Goal: Transaction & Acquisition: Purchase product/service

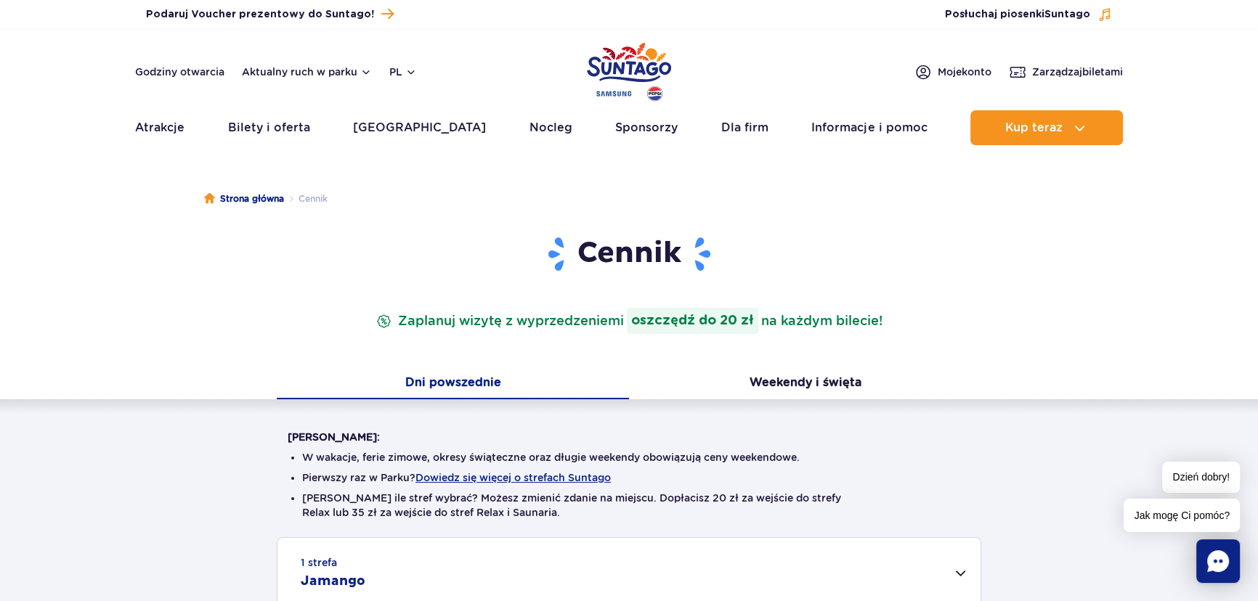
click at [614, 69] on img "Park of Poland" at bounding box center [629, 71] width 84 height 67
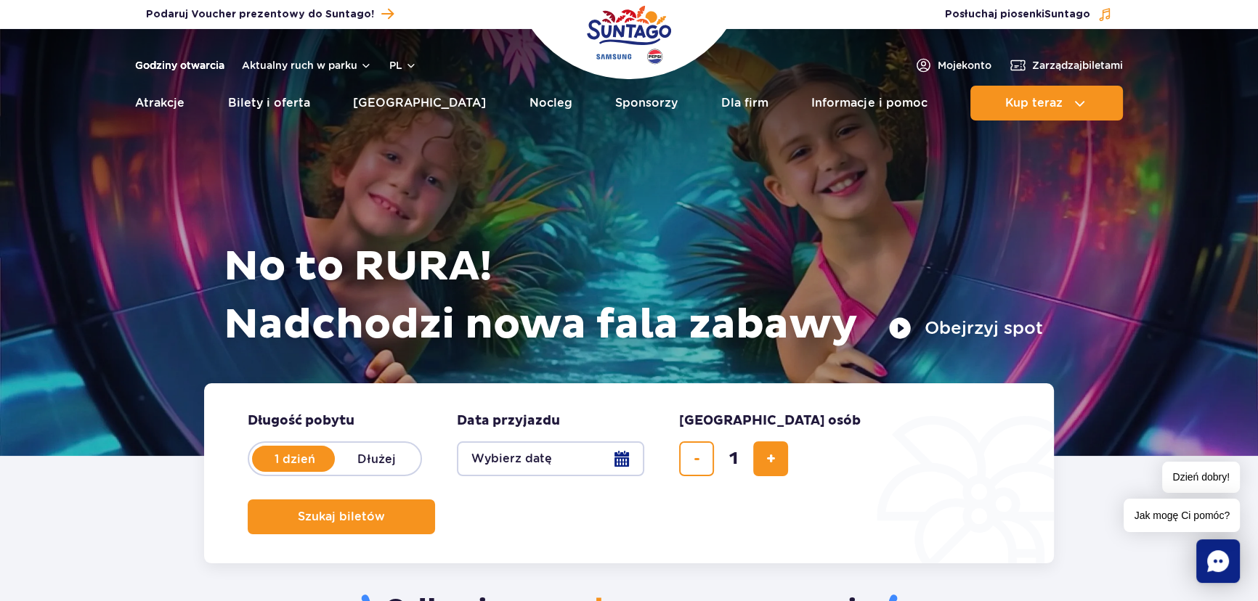
click at [195, 59] on link "Godziny otwarcia" at bounding box center [179, 65] width 89 height 15
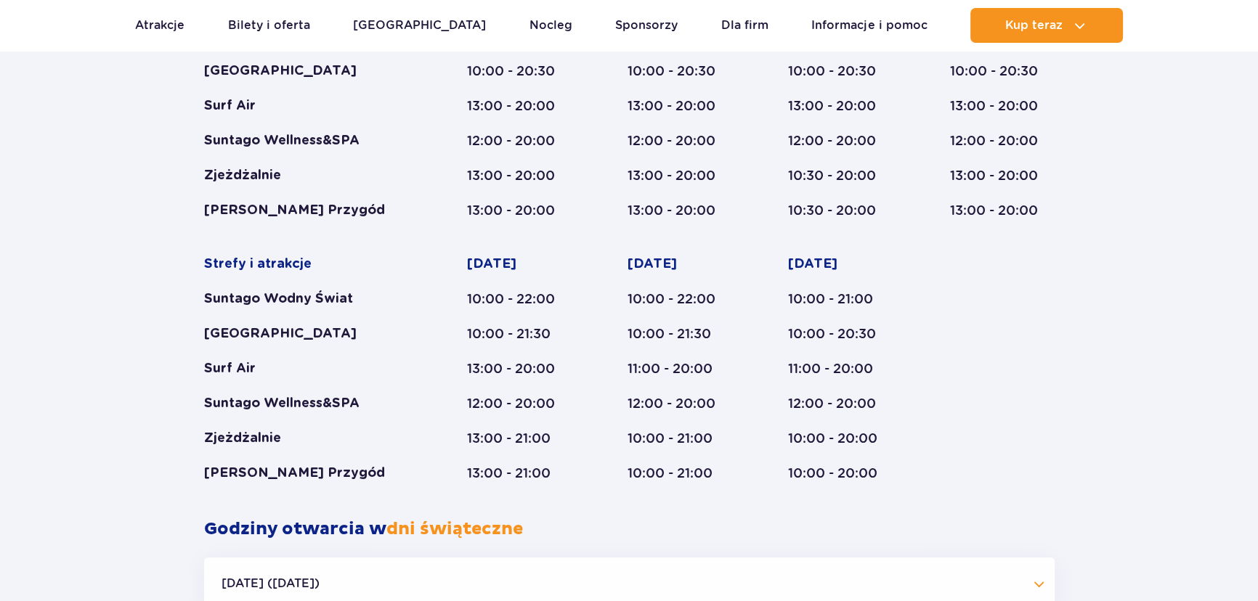
scroll to position [864, 0]
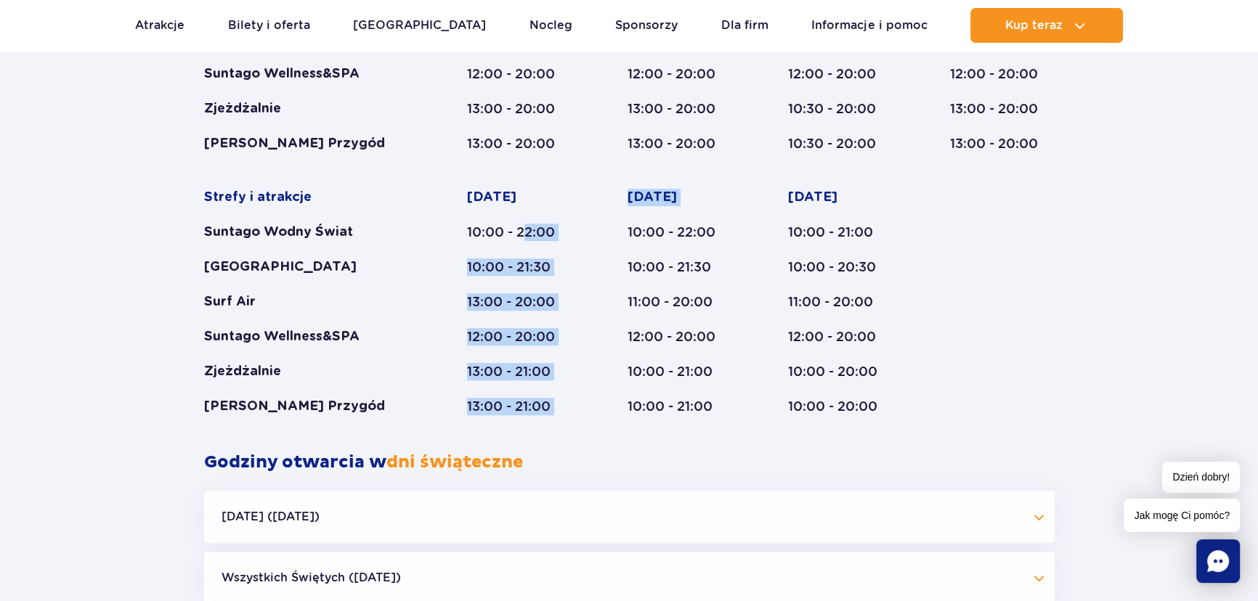
drag, startPoint x: 525, startPoint y: 227, endPoint x: 605, endPoint y: 230, distance: 79.9
click at [605, 230] on div "Strefy i atrakcje Suntago Wodny Świat Crocodile Island Surf Air Suntago Wellnes…" at bounding box center [629, 170] width 850 height 489
click at [529, 232] on div "10:00 - 22:00" at bounding box center [519, 232] width 105 height 17
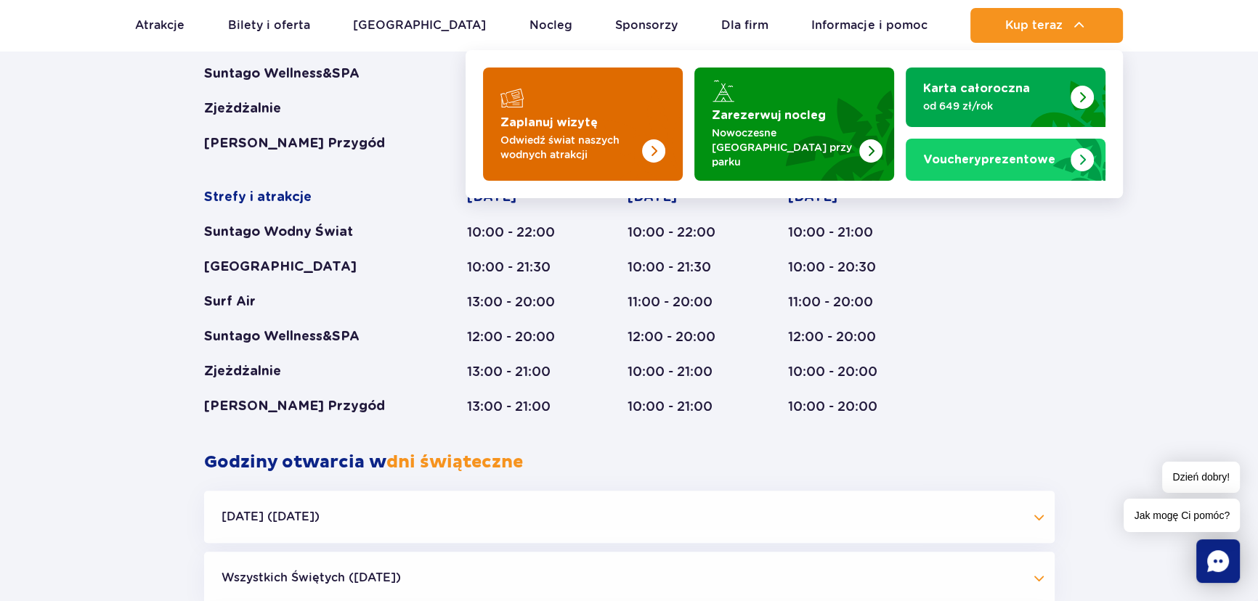
click at [565, 133] on p "Odwiedź świat naszych wodnych atrakcji" at bounding box center [571, 147] width 142 height 29
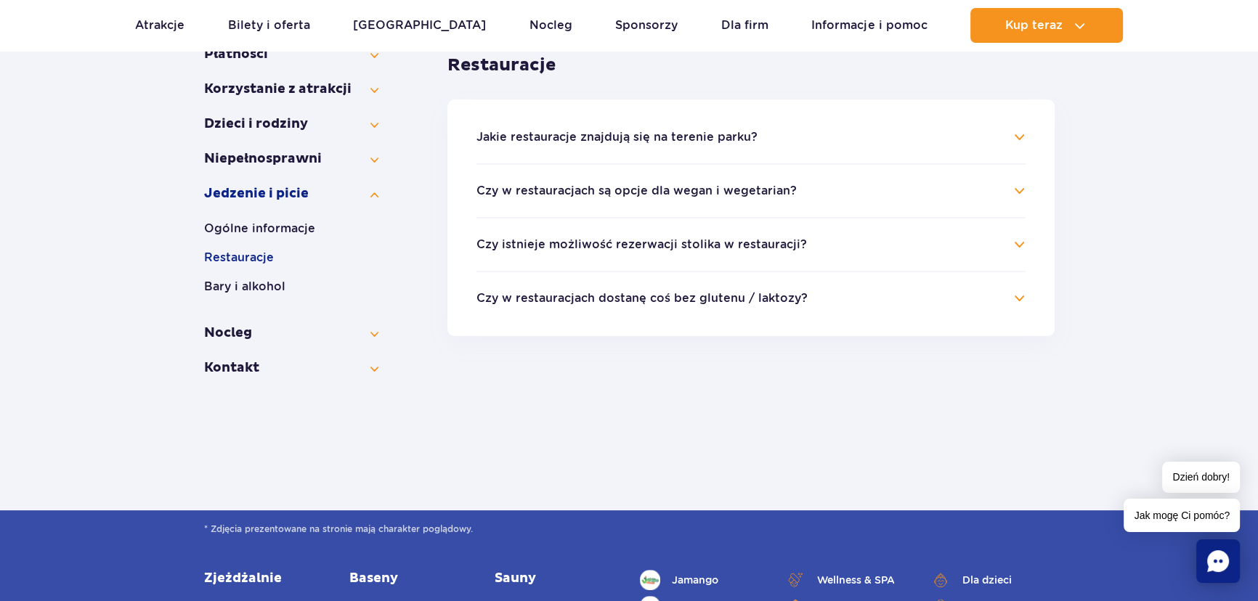
scroll to position [235, 0]
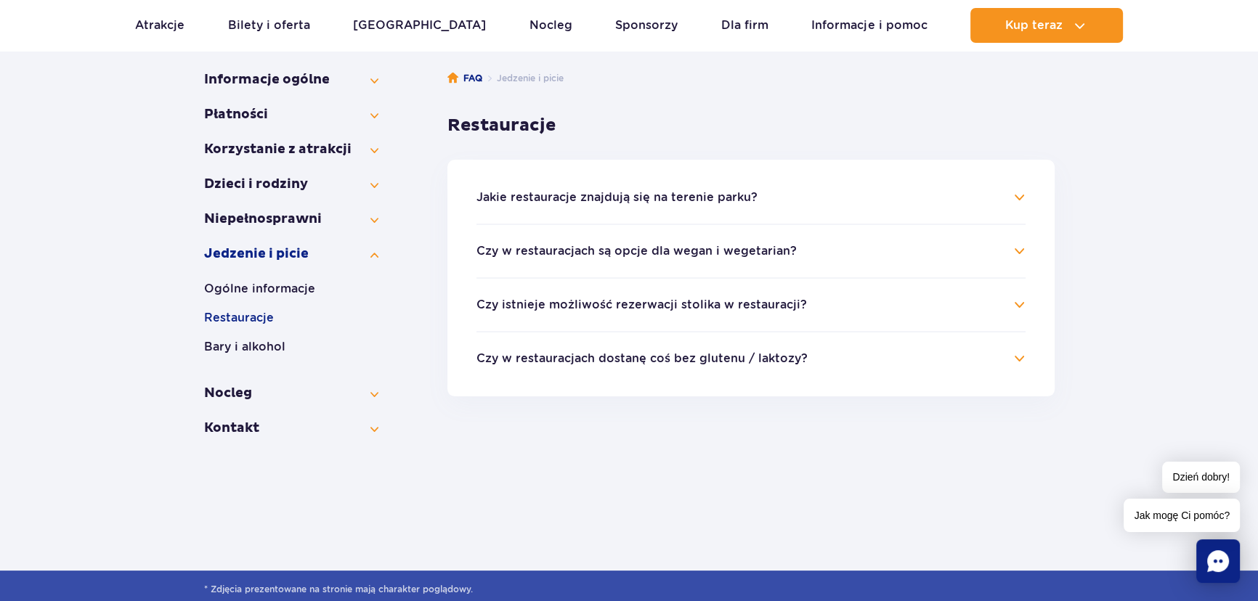
click at [872, 353] on h4 "Czy w restauracjach dostanę coś bez glutenu / laktozy?" at bounding box center [750, 358] width 549 height 17
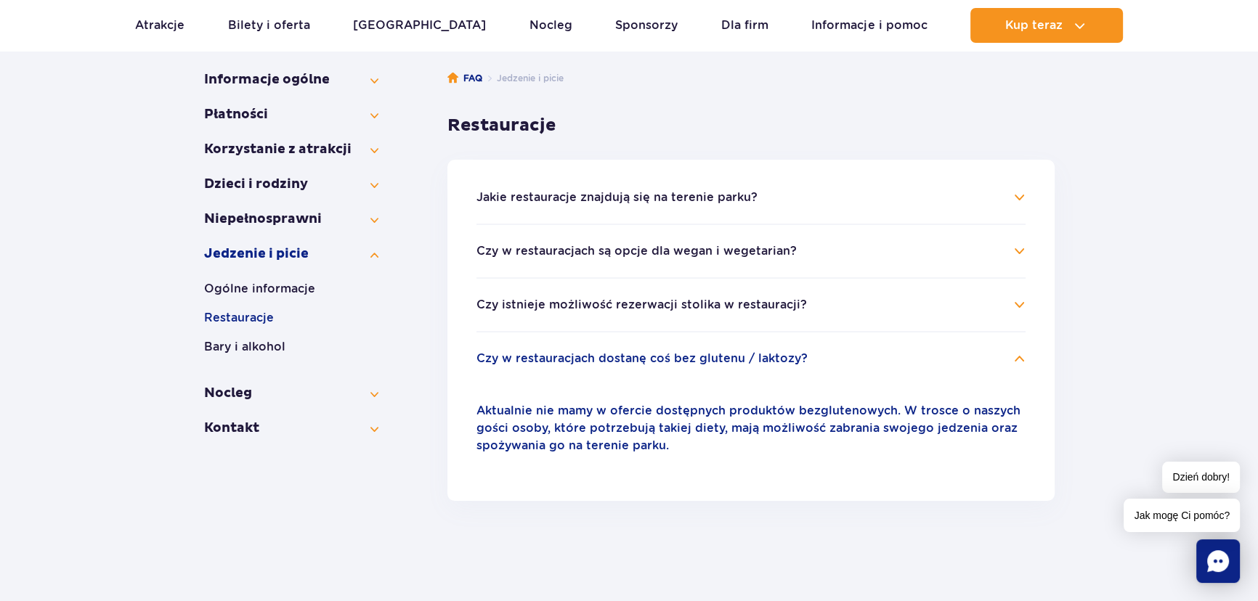
click at [831, 305] on h4 "Czy istnieje możliwość rezerwacji stolika w restauracji?" at bounding box center [750, 304] width 549 height 17
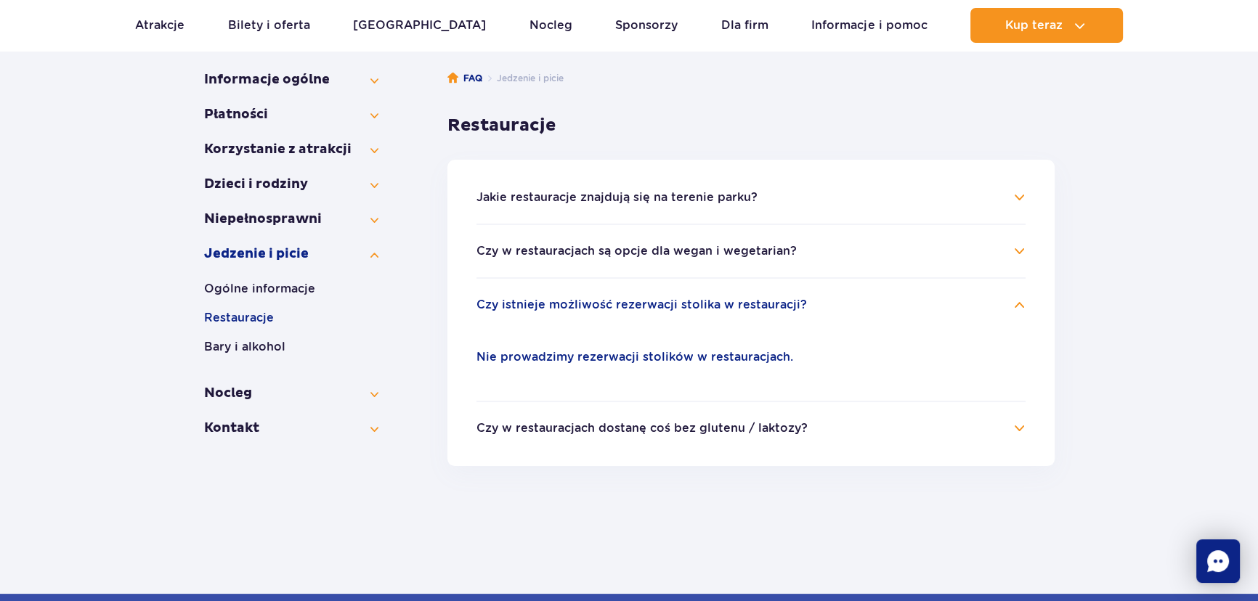
click at [831, 305] on h4 "Czy istnieje możliwość rezerwacji stolika w restauracji?" at bounding box center [750, 304] width 549 height 17
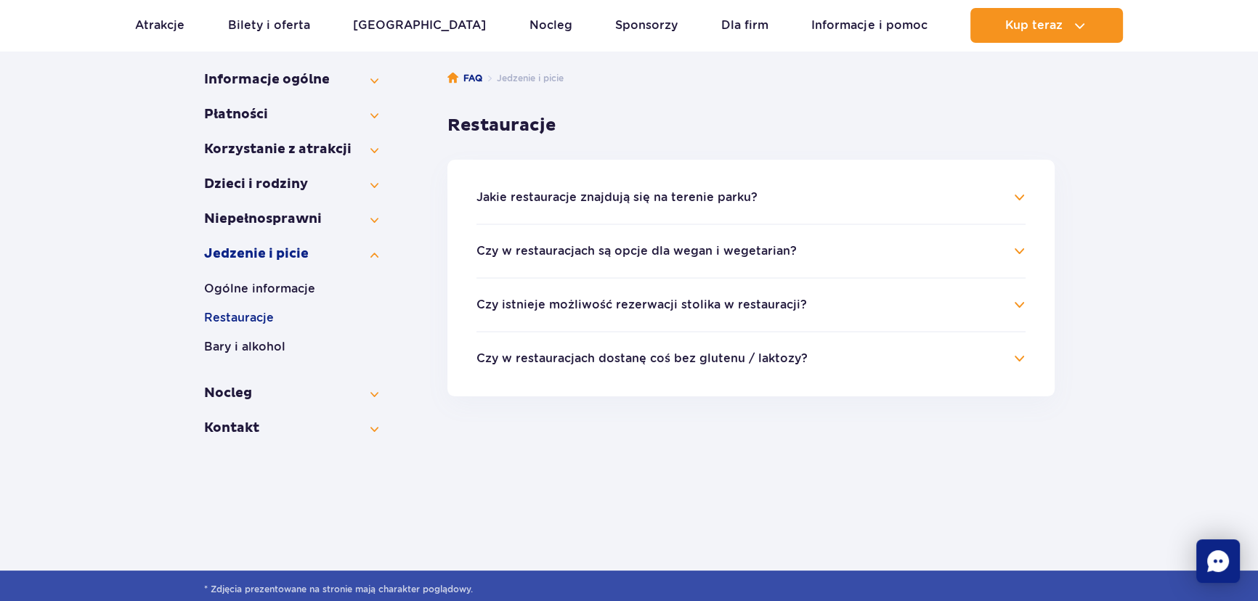
click at [785, 363] on button "Czy w restauracjach dostanę coś bez glutenu / laktozy?" at bounding box center [641, 358] width 331 height 13
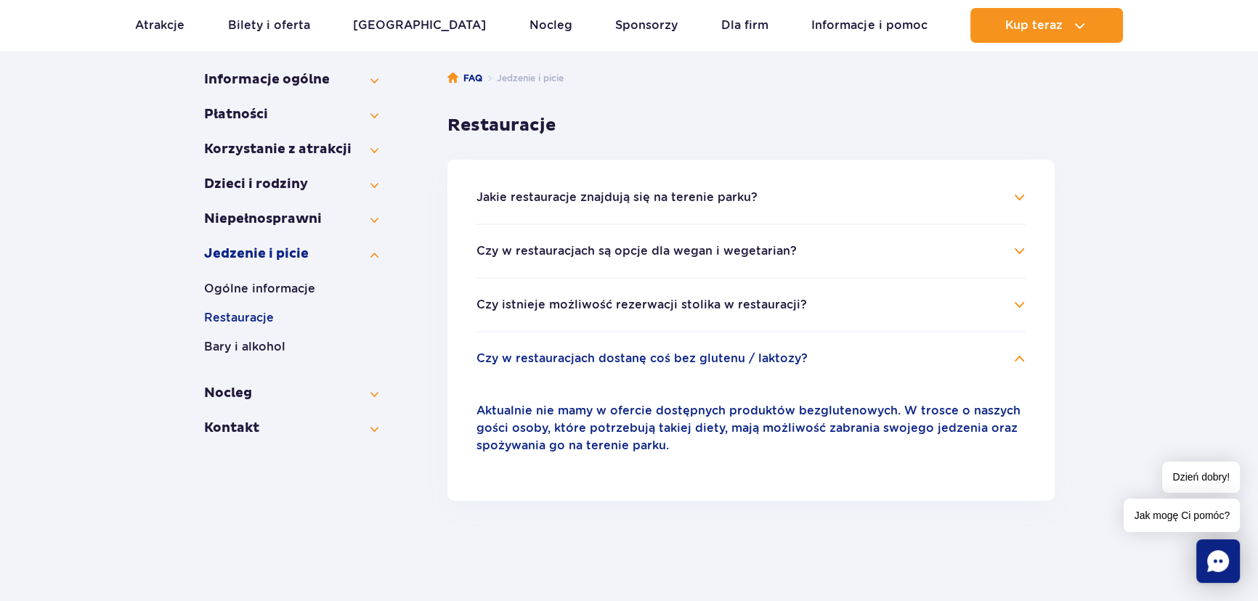
click at [805, 362] on h4 "Czy w restauracjach dostanę coś bez glutenu / laktozy?" at bounding box center [750, 358] width 549 height 17
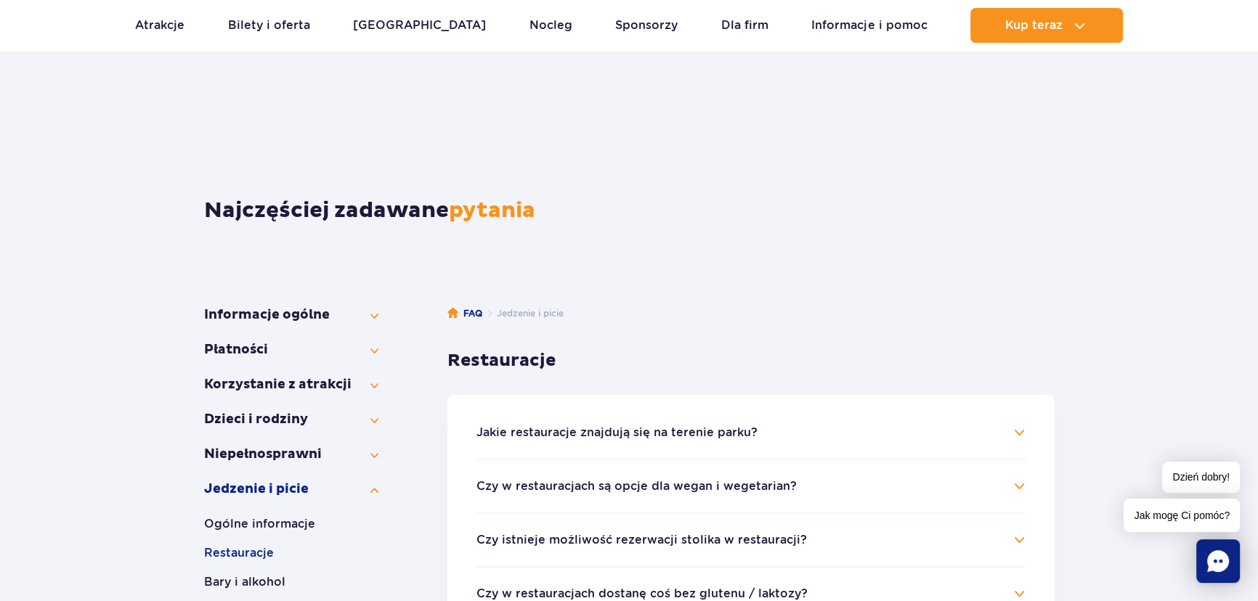
scroll to position [264, 0]
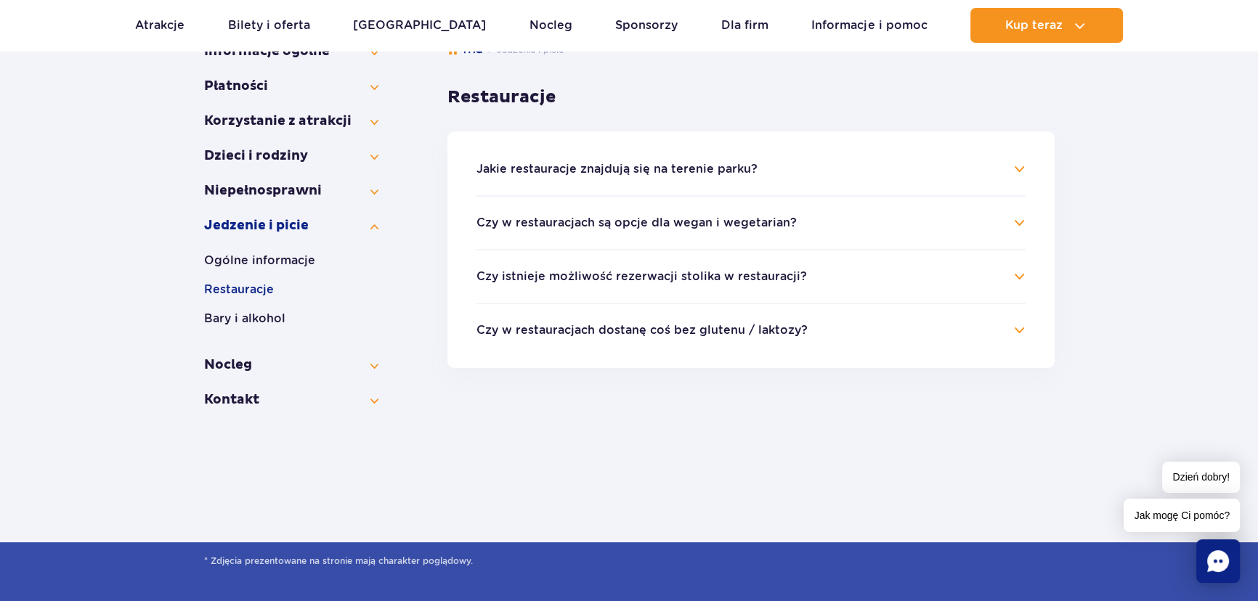
click at [699, 334] on button "Czy w restauracjach dostanę coś bez glutenu / laktozy?" at bounding box center [641, 330] width 331 height 13
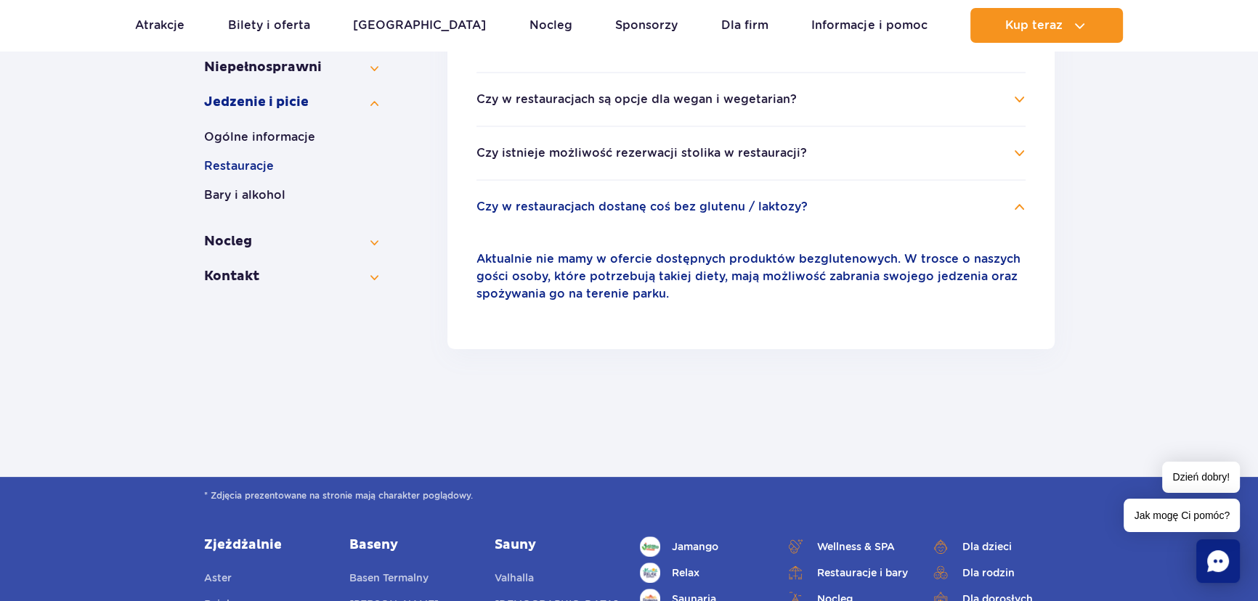
scroll to position [330, 0]
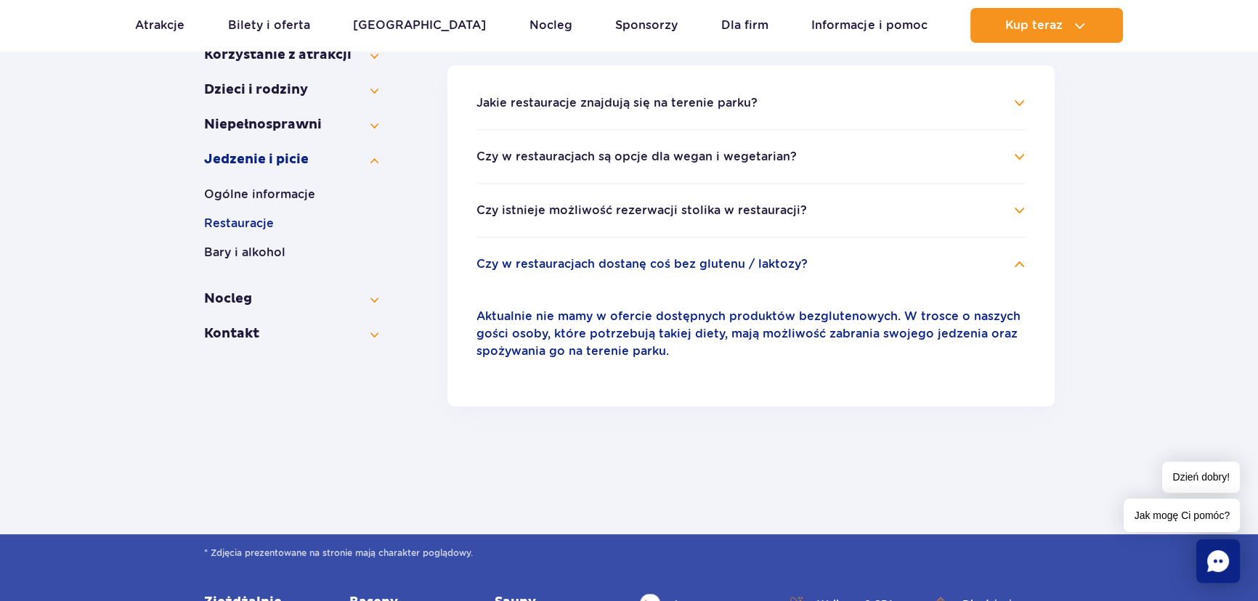
drag, startPoint x: 1148, startPoint y: 216, endPoint x: 1129, endPoint y: 205, distance: 22.8
click at [1148, 216] on div "FAQ Jedzenie i picie Restauracje Najczęściej zadawane pytania Informacje ogólne…" at bounding box center [629, 184] width 1258 height 702
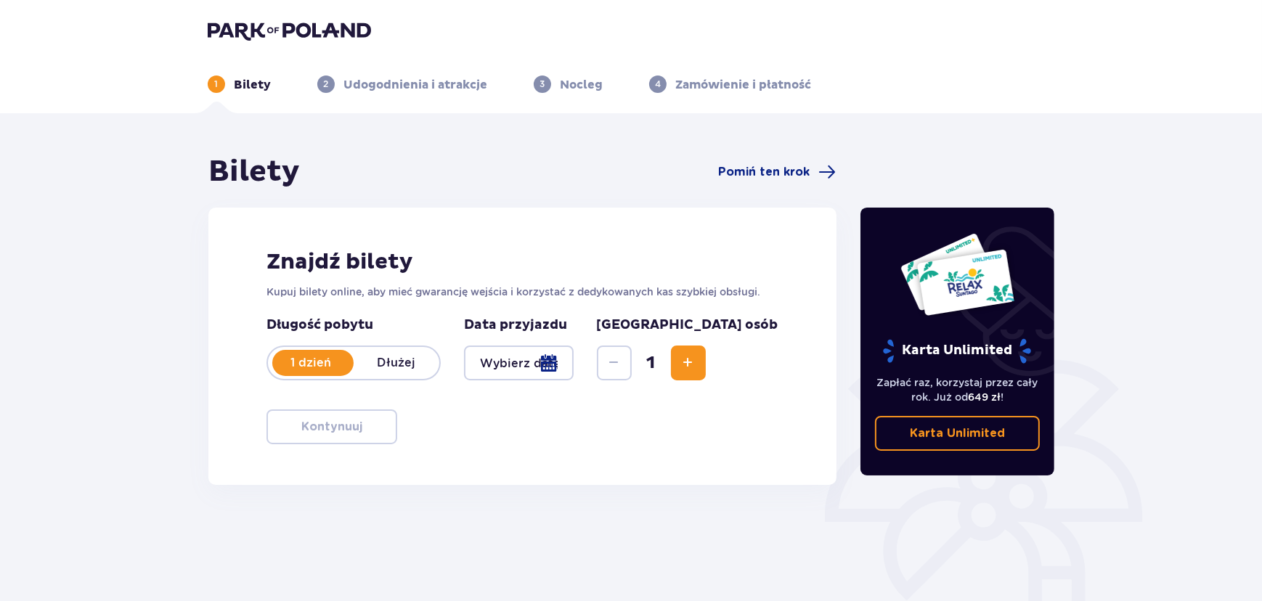
click at [706, 371] on button "Increase" at bounding box center [688, 363] width 35 height 35
click at [596, 386] on div "Długość pobytu 1 dzień Dłużej Data przyjazdu Liczba osób 4" at bounding box center [523, 357] width 512 height 81
click at [574, 370] on div at bounding box center [519, 363] width 110 height 35
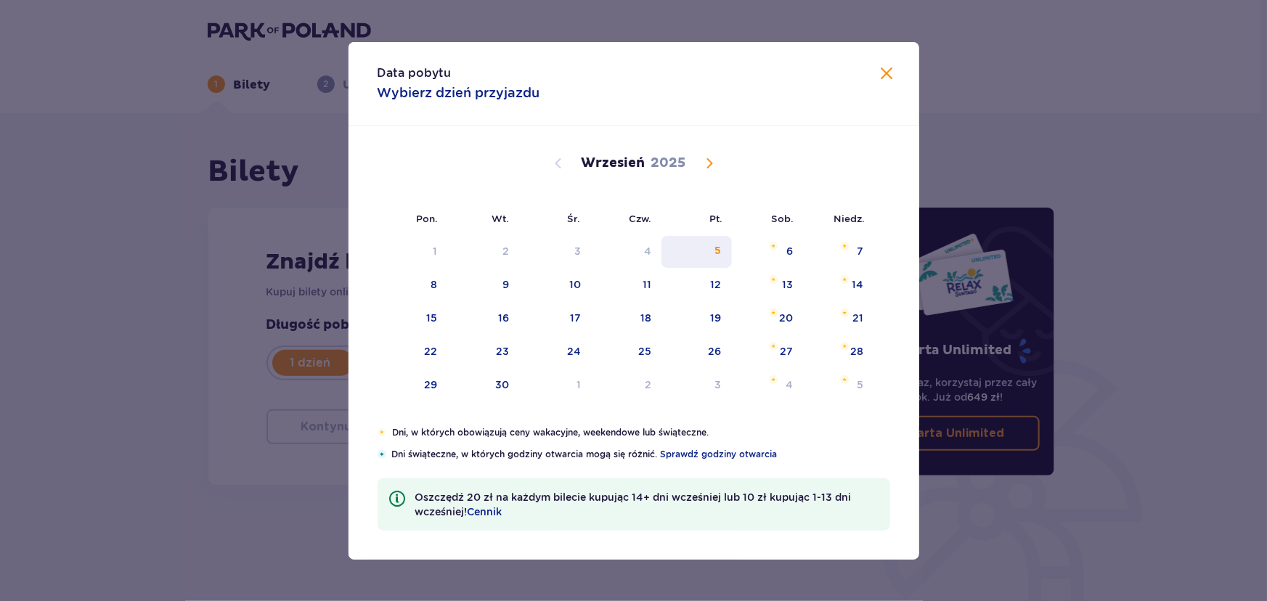
click at [716, 251] on div "5" at bounding box center [718, 251] width 7 height 15
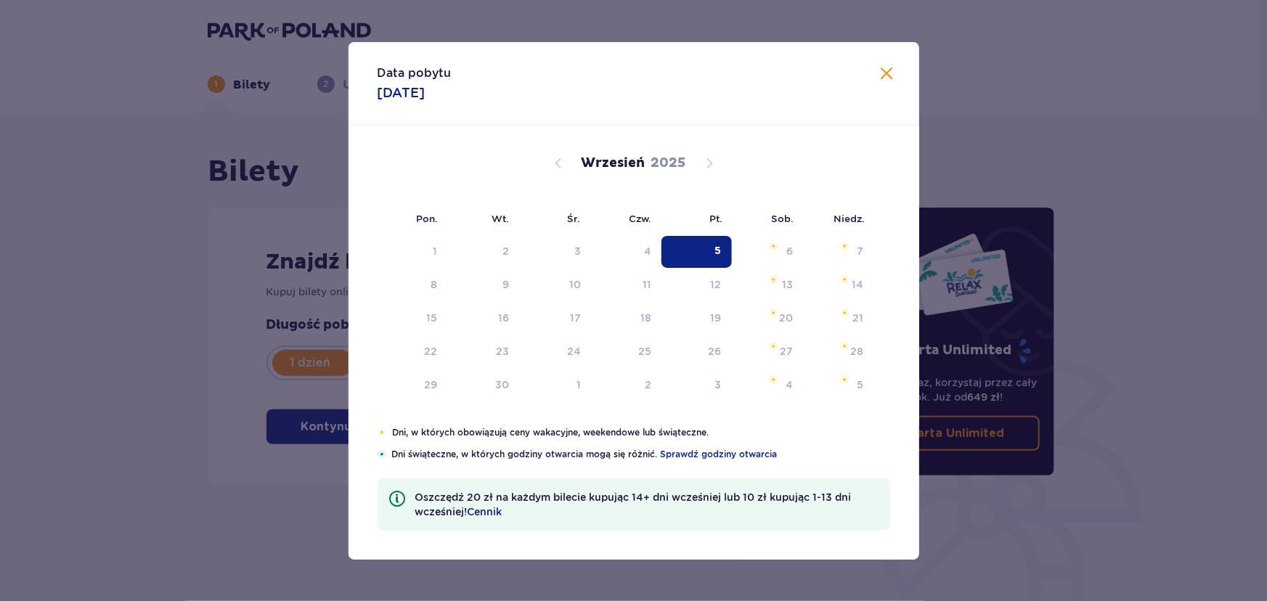
type input "05.09.25"
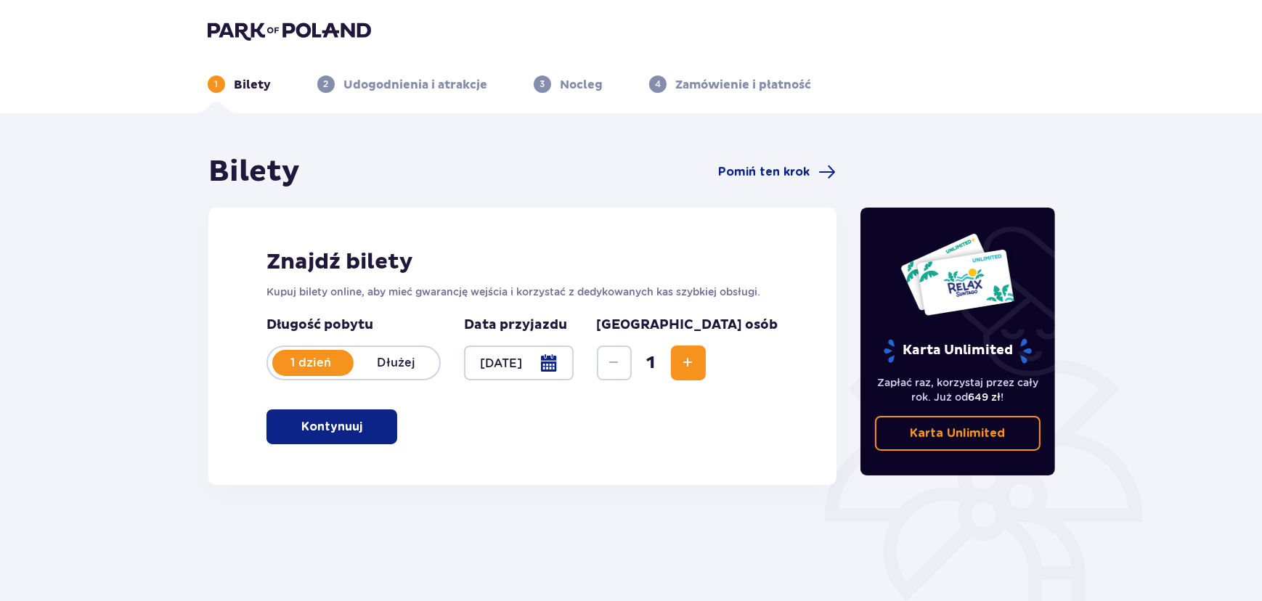
click at [697, 368] on span "Increase" at bounding box center [688, 362] width 17 height 17
click at [362, 428] on span "button" at bounding box center [365, 426] width 17 height 17
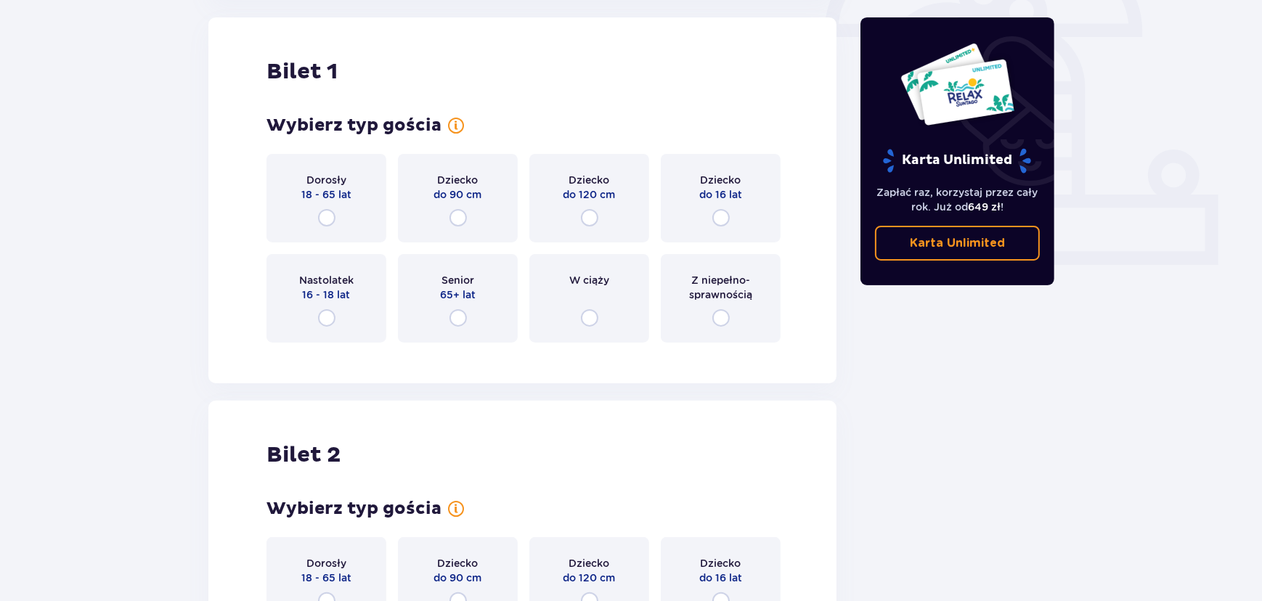
click at [348, 216] on div "Dorosły 18 - 65 lat" at bounding box center [327, 198] width 120 height 89
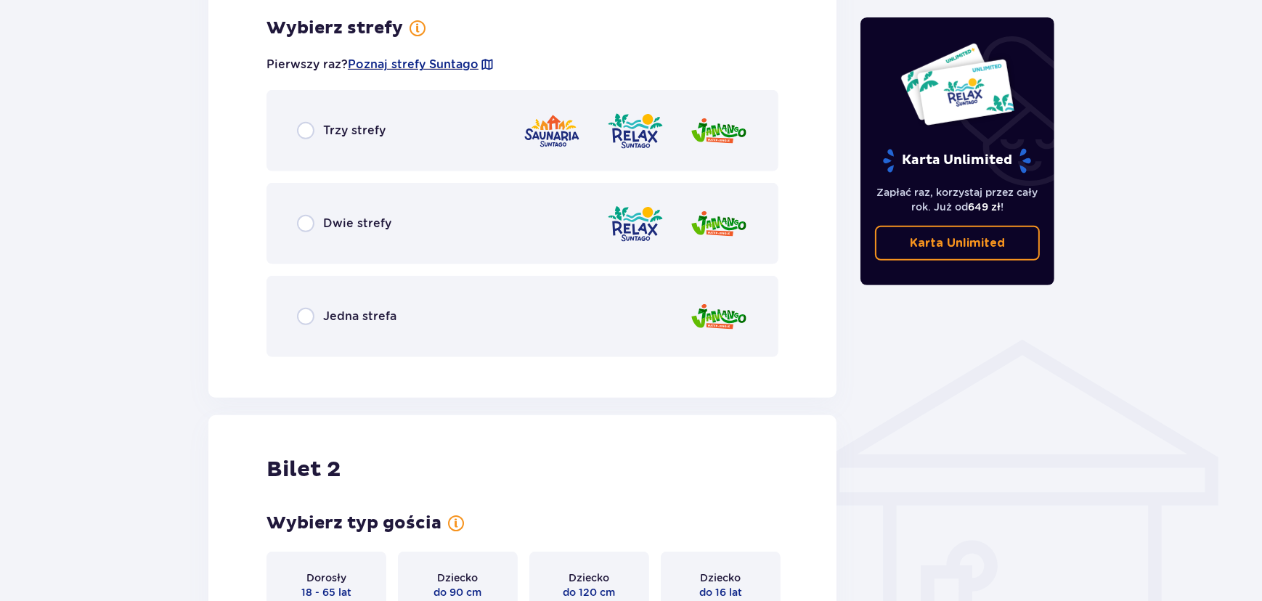
click at [357, 322] on p "Jedna strefa" at bounding box center [359, 317] width 73 height 16
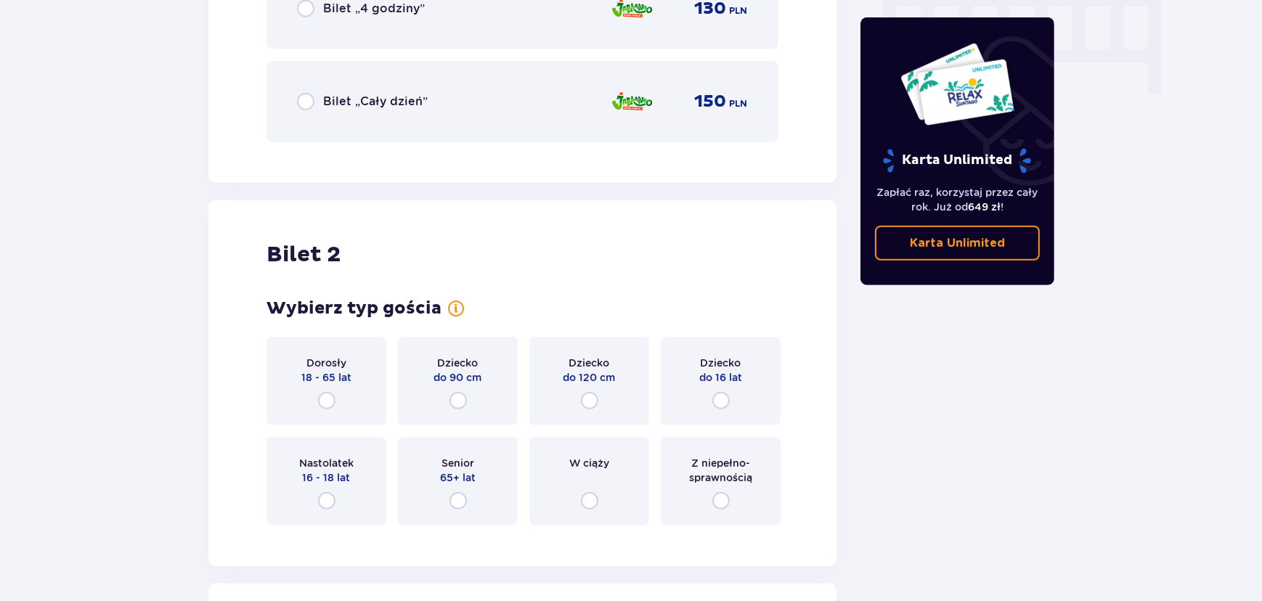
click at [346, 370] on p "18 - 65 lat" at bounding box center [326, 377] width 50 height 15
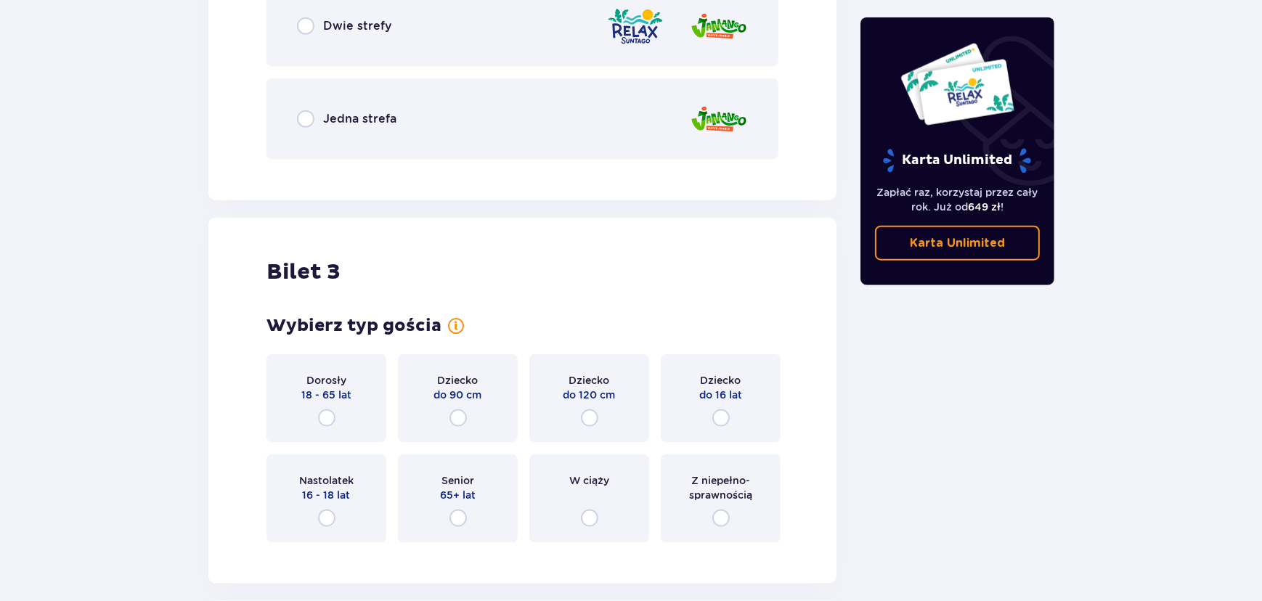
click at [375, 124] on p "Jedna strefa" at bounding box center [359, 119] width 73 height 16
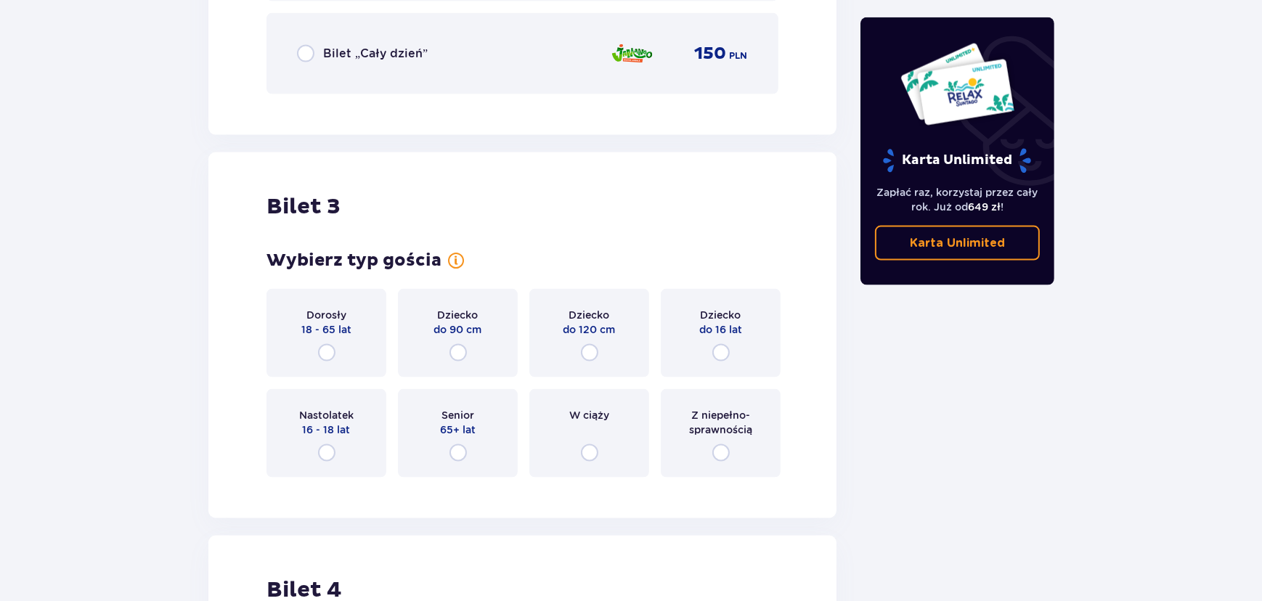
click at [336, 329] on p "18 - 65 lat" at bounding box center [326, 329] width 50 height 15
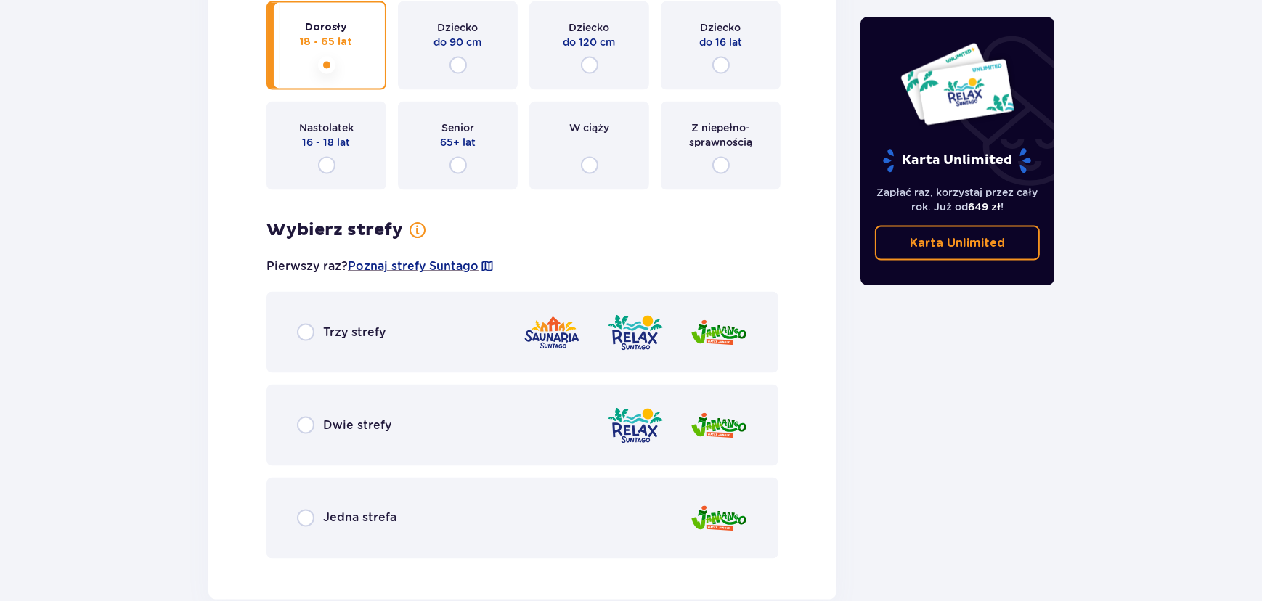
scroll to position [2848, 0]
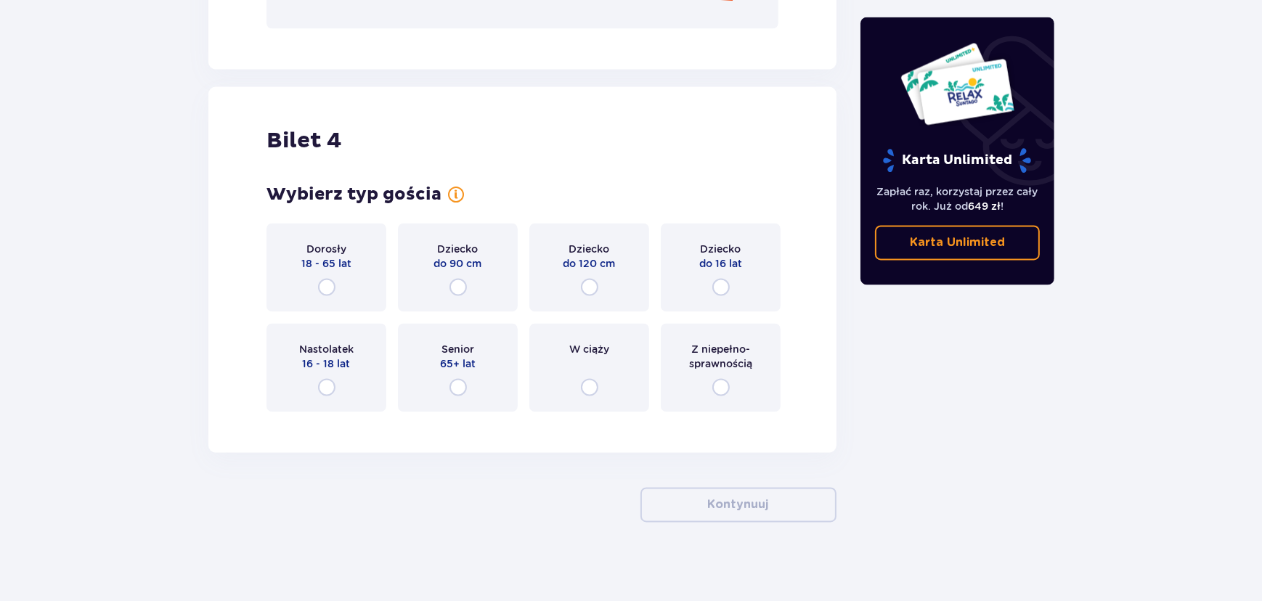
click at [341, 278] on div "Dorosły 18 - 65 lat" at bounding box center [327, 267] width 120 height 89
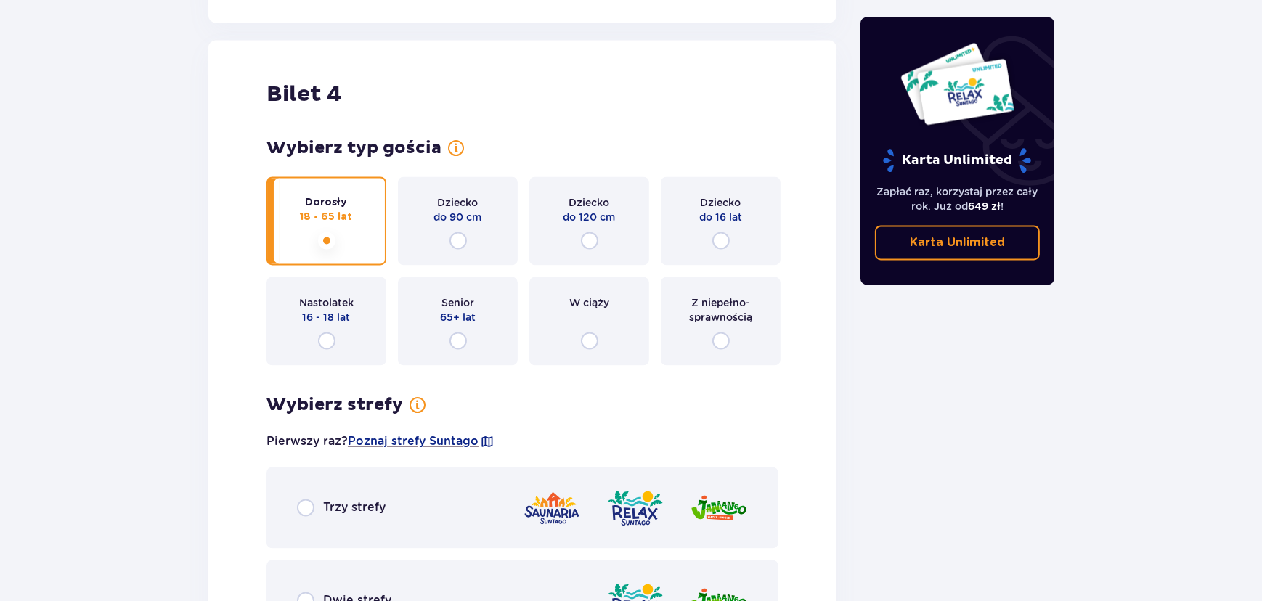
click at [730, 234] on div "Dziecko do 16 lat" at bounding box center [721, 220] width 120 height 89
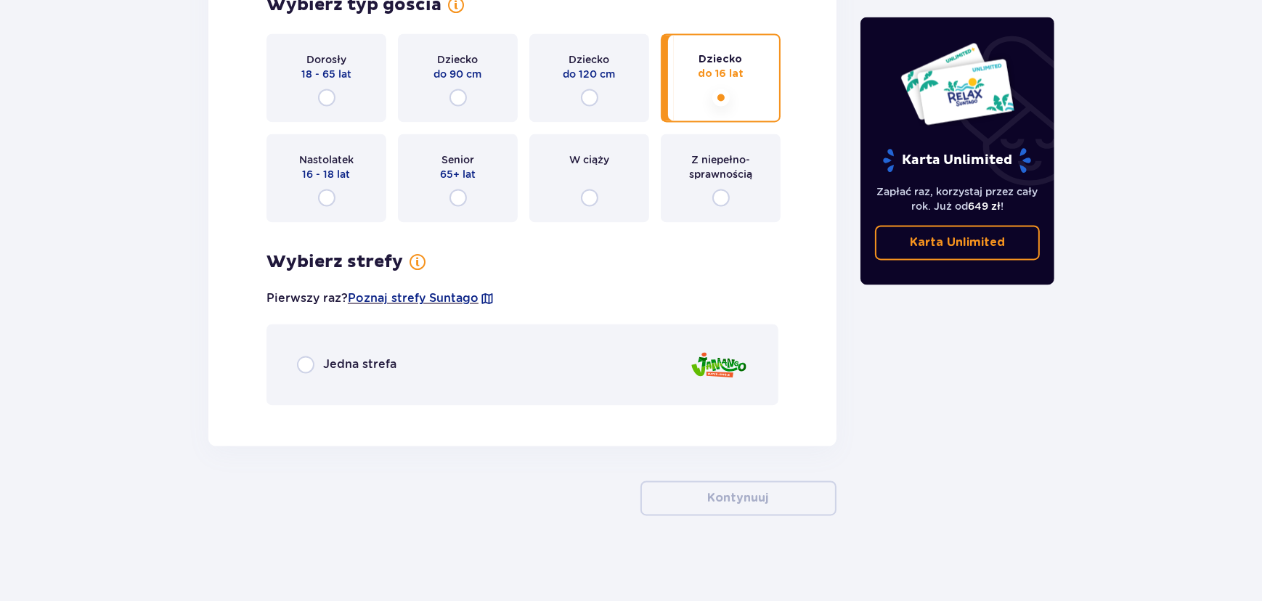
click at [335, 385] on div "Jedna strefa" at bounding box center [523, 364] width 512 height 81
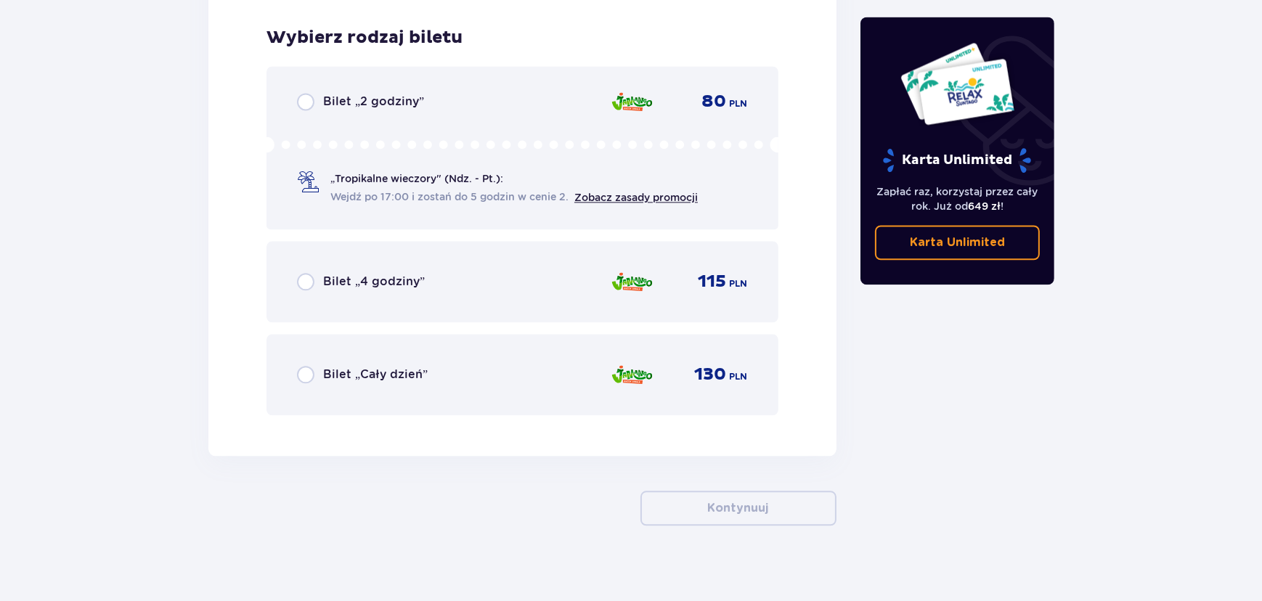
scroll to position [4114, 0]
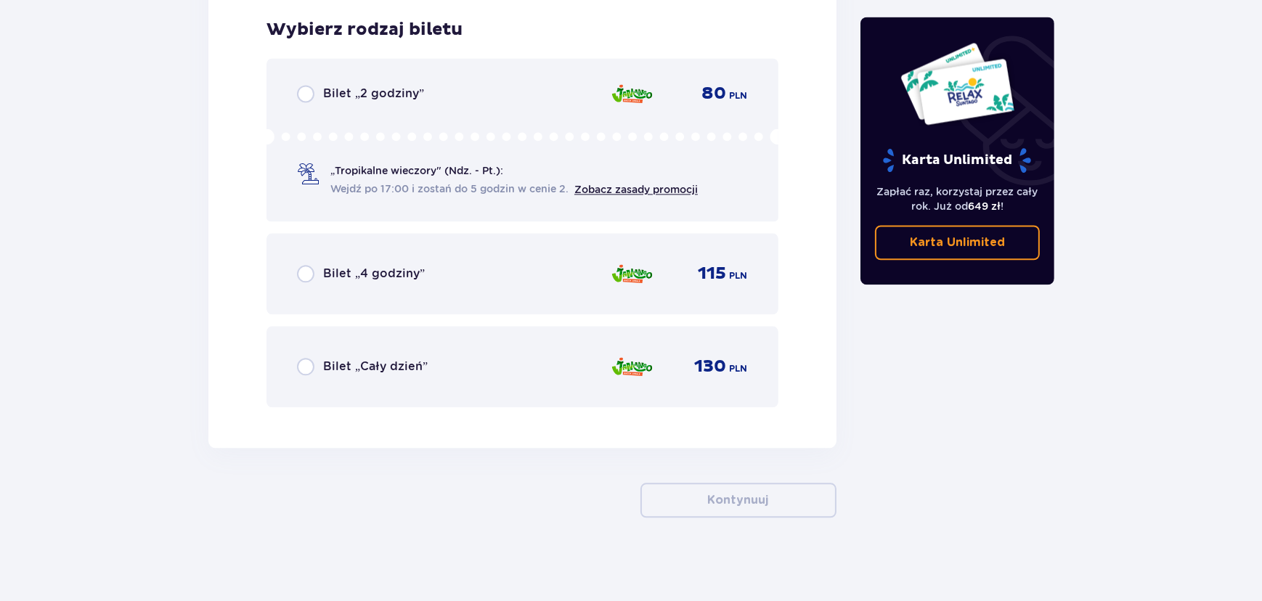
click at [421, 102] on div "Bilet „2 godziny” 80 PLN „Tropikalne wieczory" (Ndz. - Pt.): Wejdź po 17:00 i z…" at bounding box center [523, 139] width 512 height 163
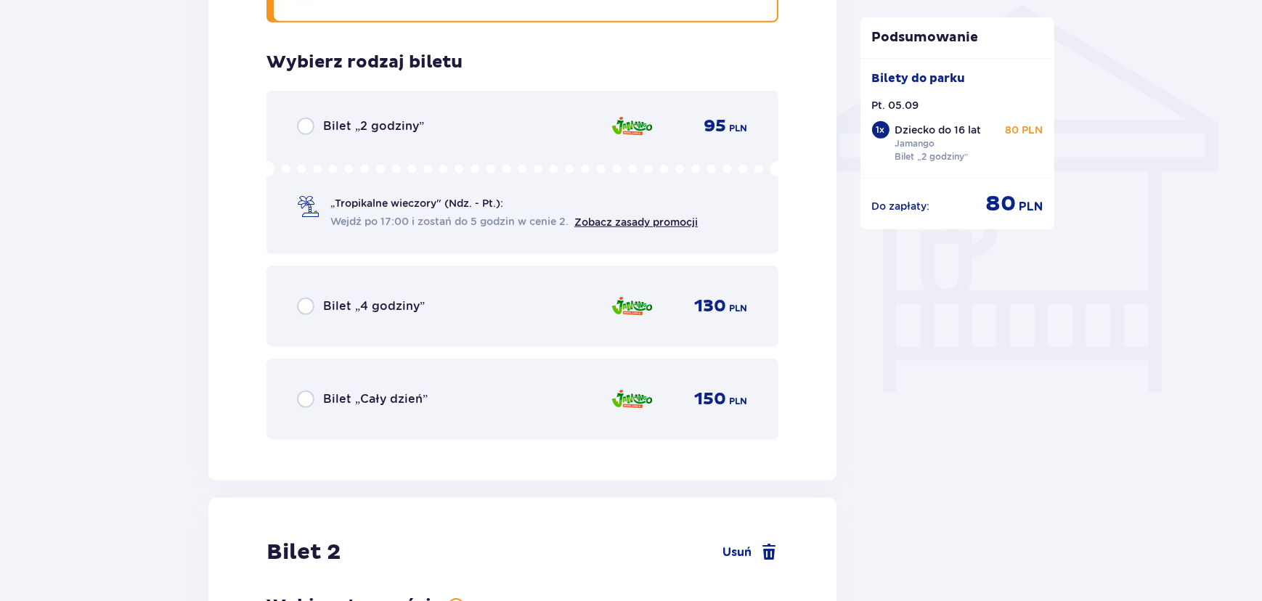
scroll to position [1188, 0]
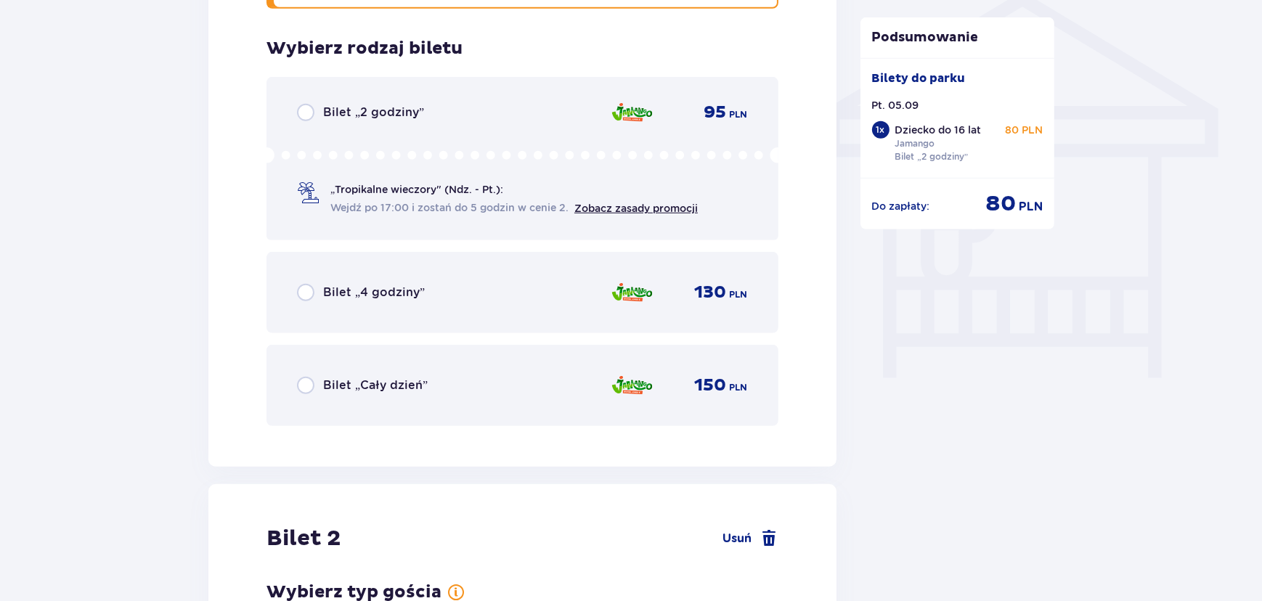
click at [344, 99] on div "Bilet „2 godziny” 95 PLN „Tropikalne wieczory" (Ndz. - Pt.): Wejdź po 17:00 i z…" at bounding box center [523, 158] width 512 height 163
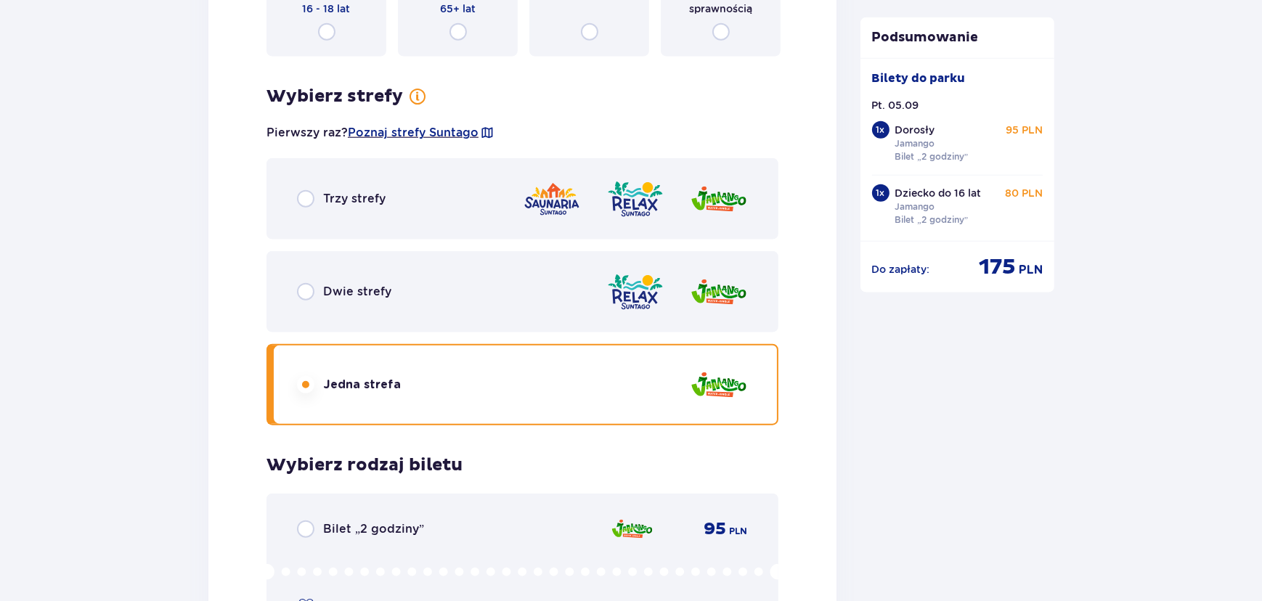
scroll to position [2116, 0]
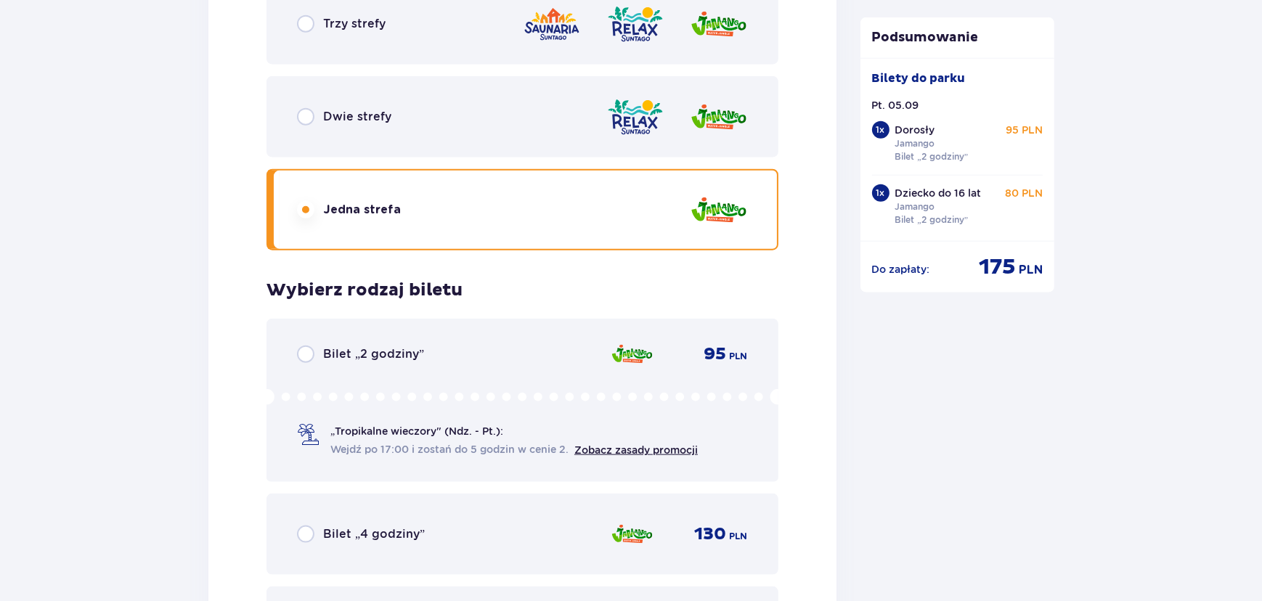
click at [511, 338] on div "Bilet „2 godziny” 95 PLN „Tropikalne wieczory" (Ndz. - Pt.): Wejdź po 17:00 i z…" at bounding box center [523, 400] width 512 height 163
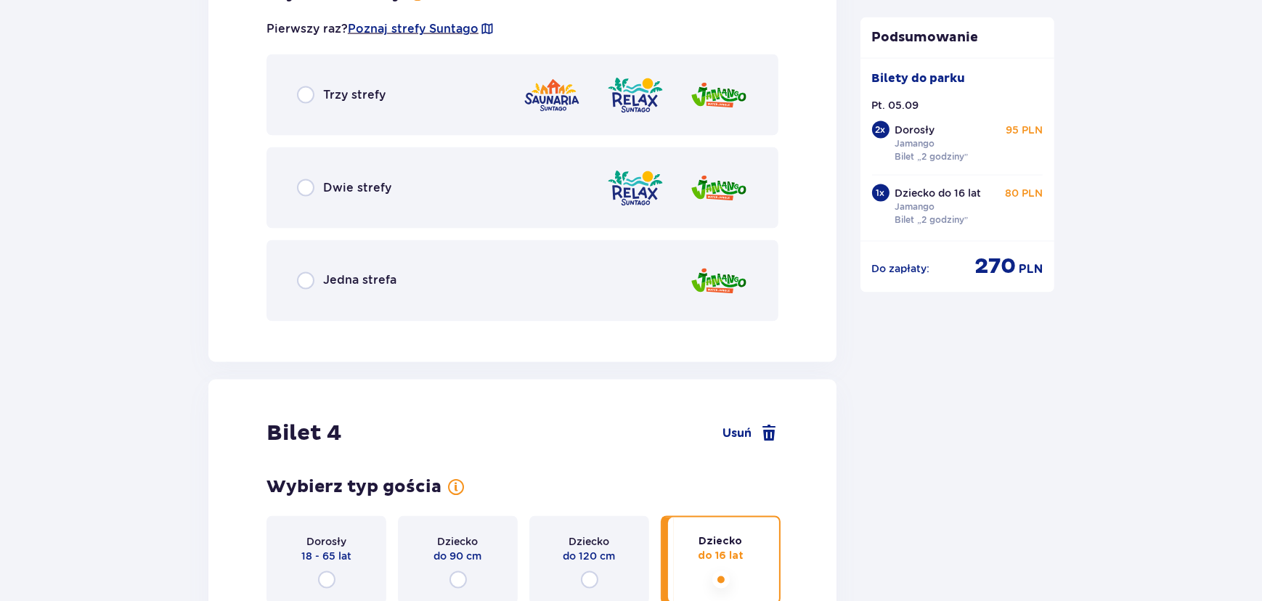
scroll to position [3220, 0]
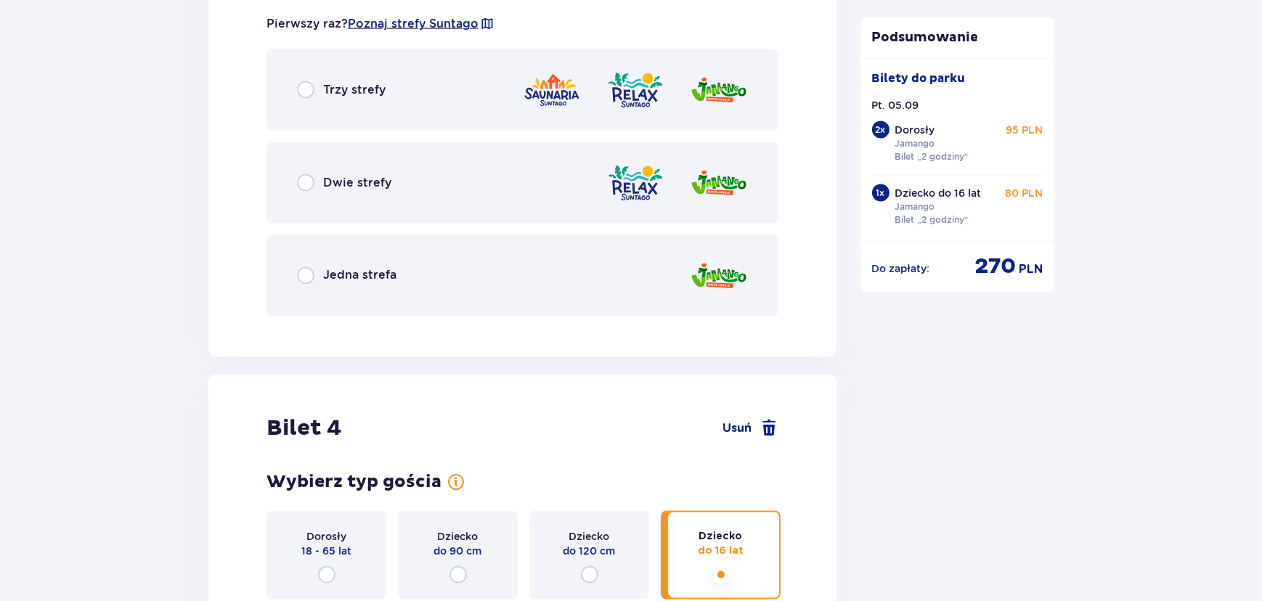
click at [455, 273] on div "Jedna strefa" at bounding box center [523, 275] width 512 height 81
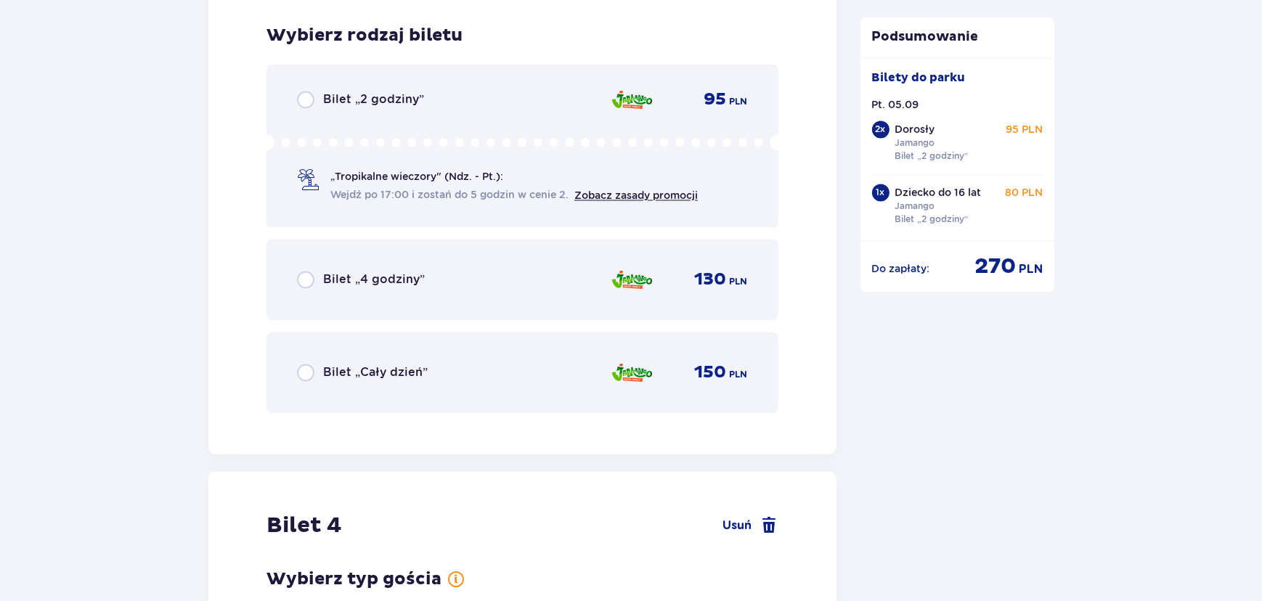
scroll to position [3547, 0]
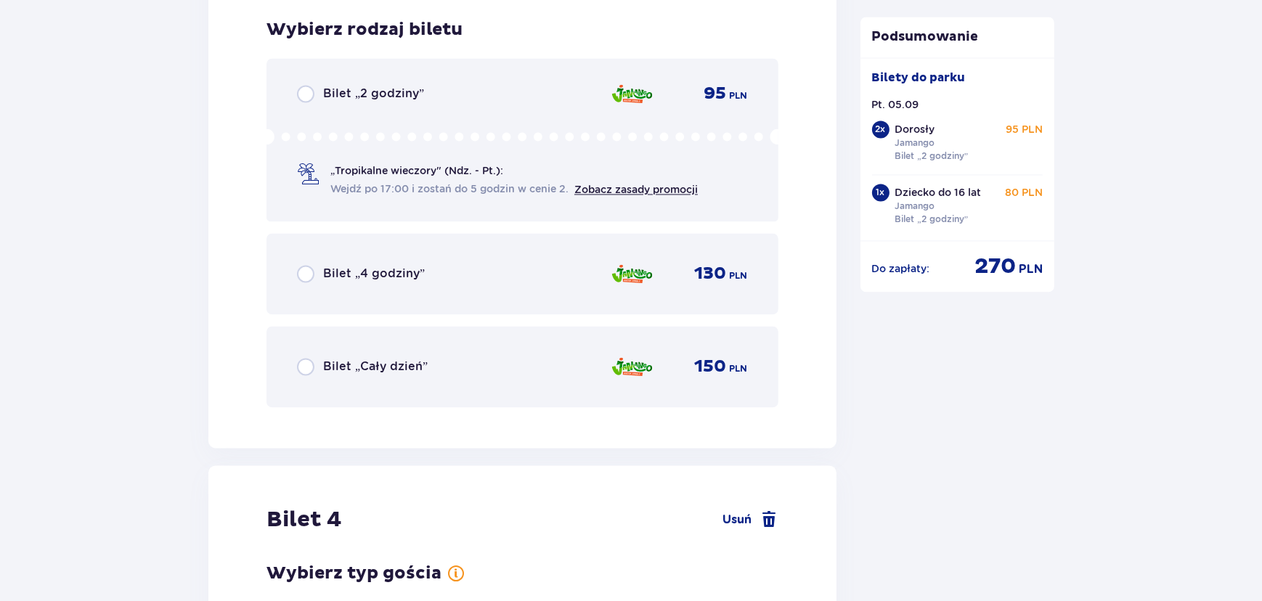
click at [390, 102] on div "Bilet „2 godziny” 95 PLN „Tropikalne wieczory" (Ndz. - Pt.): Wejdź po 17:00 i z…" at bounding box center [523, 139] width 512 height 163
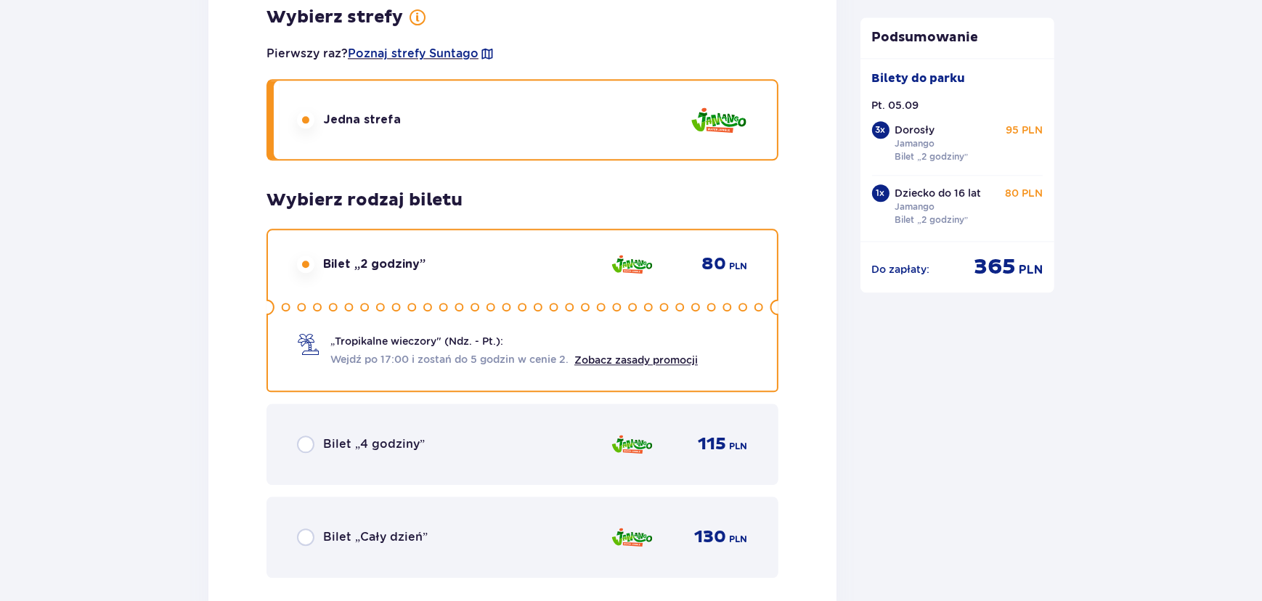
scroll to position [4285, 0]
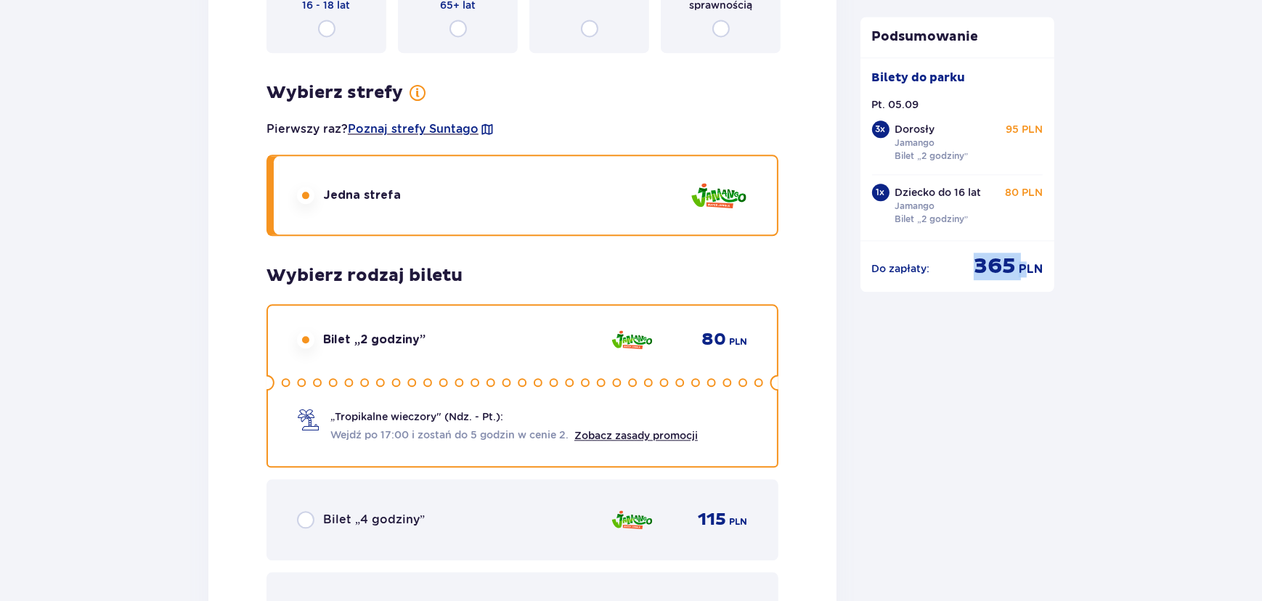
drag, startPoint x: 975, startPoint y: 272, endPoint x: 1028, endPoint y: 267, distance: 53.9
click at [1028, 267] on div "365 PLN" at bounding box center [1008, 267] width 69 height 28
click at [996, 268] on p "365" at bounding box center [995, 267] width 42 height 28
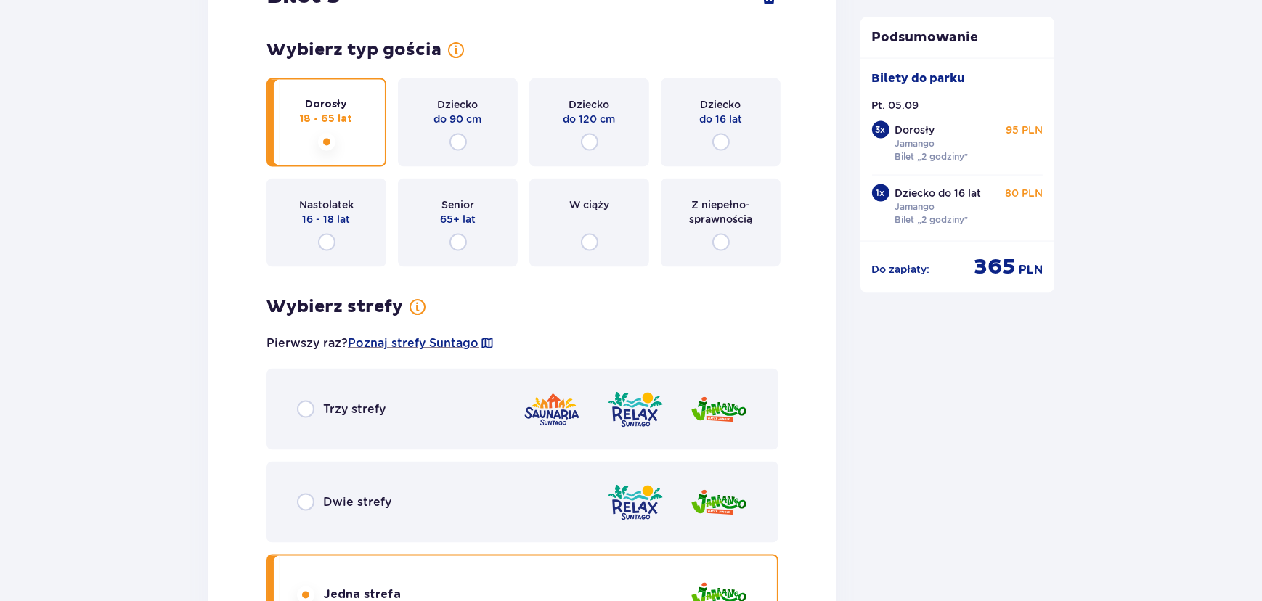
scroll to position [2700, 0]
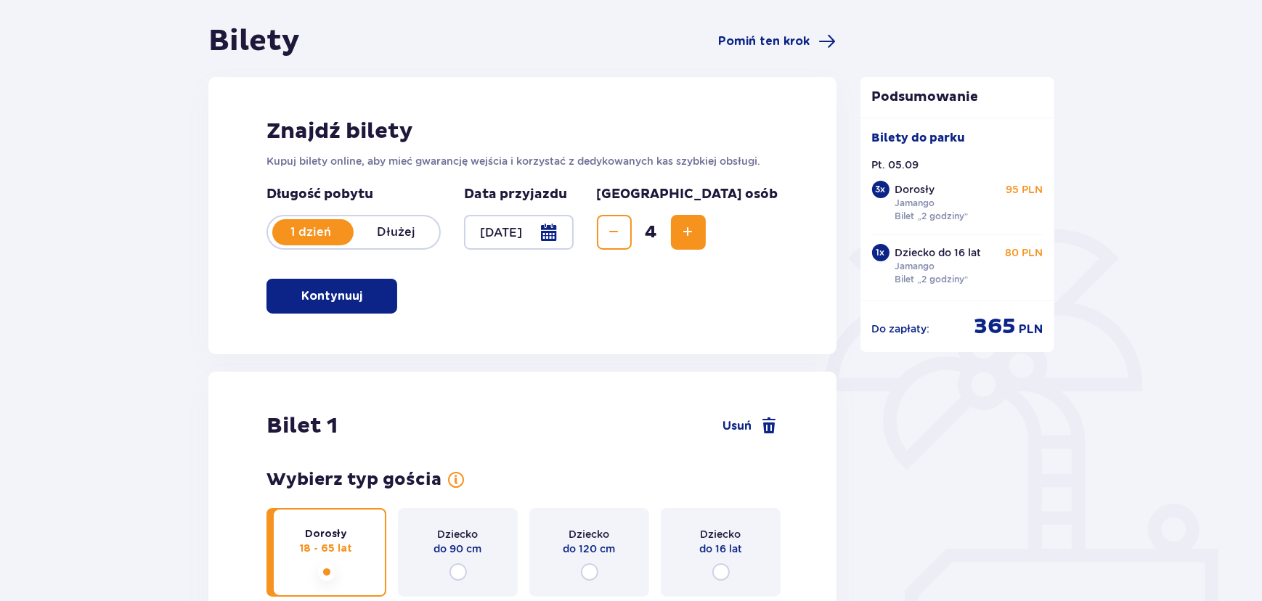
scroll to position [131, 0]
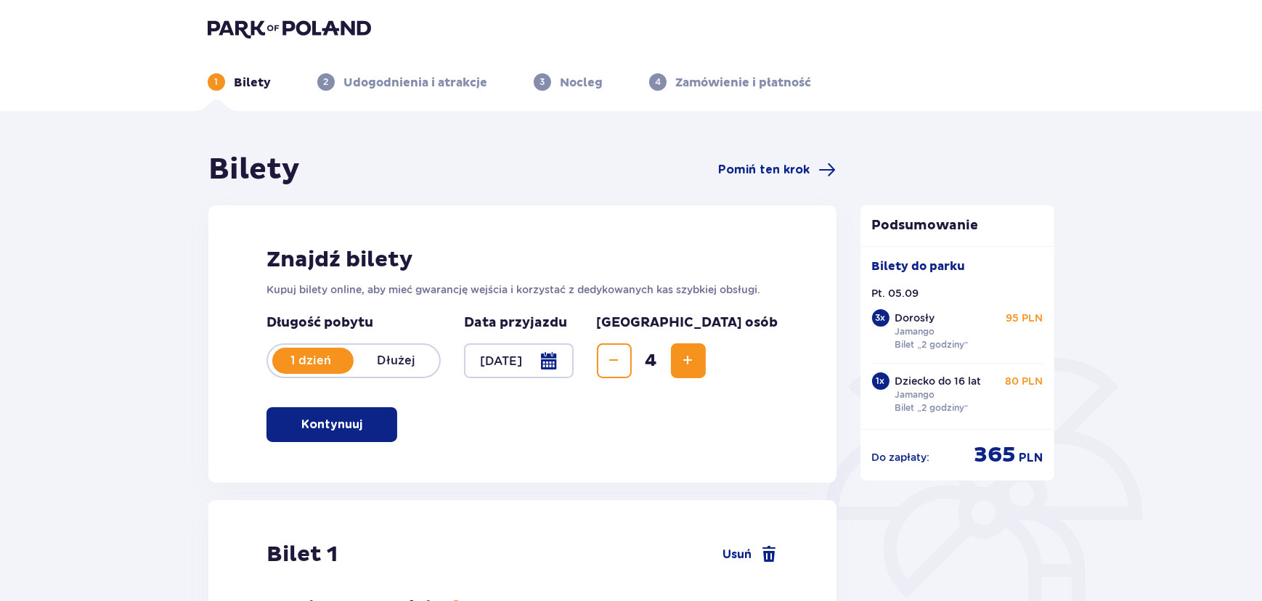
scroll to position [0, 0]
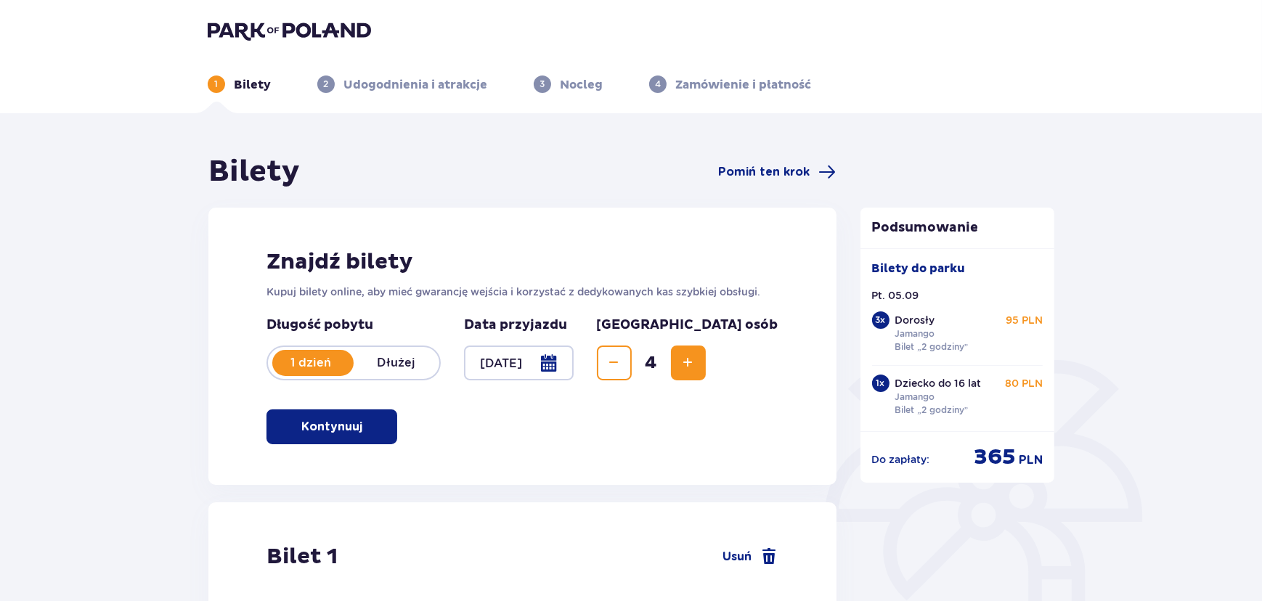
click at [301, 29] on img at bounding box center [289, 30] width 163 height 20
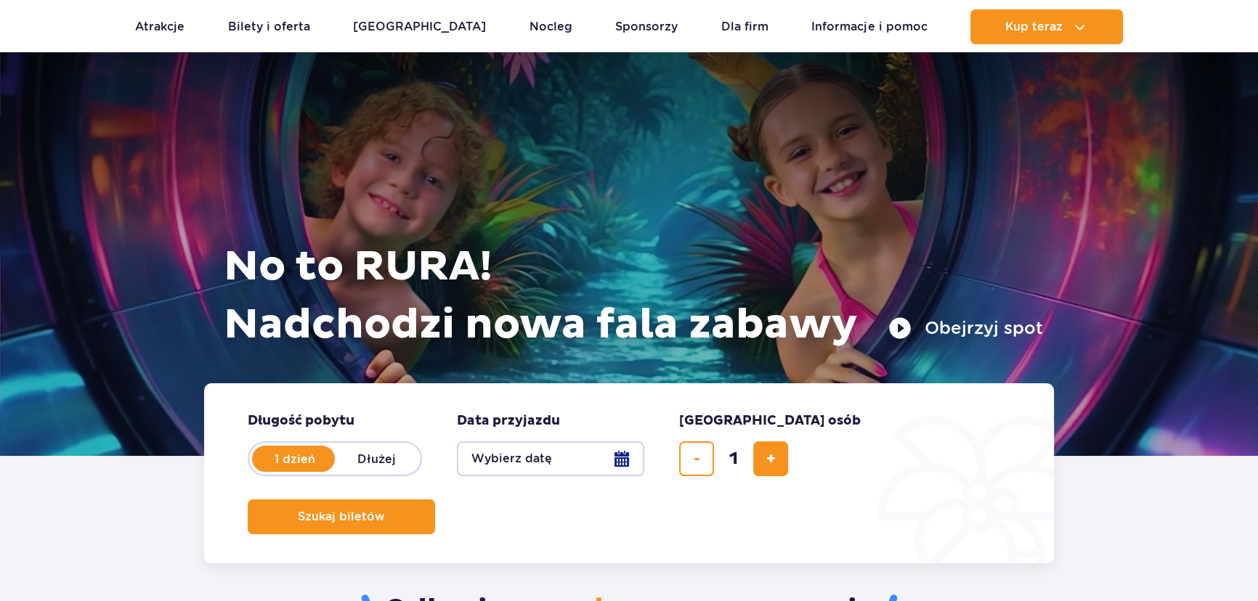
scroll to position [5350, 0]
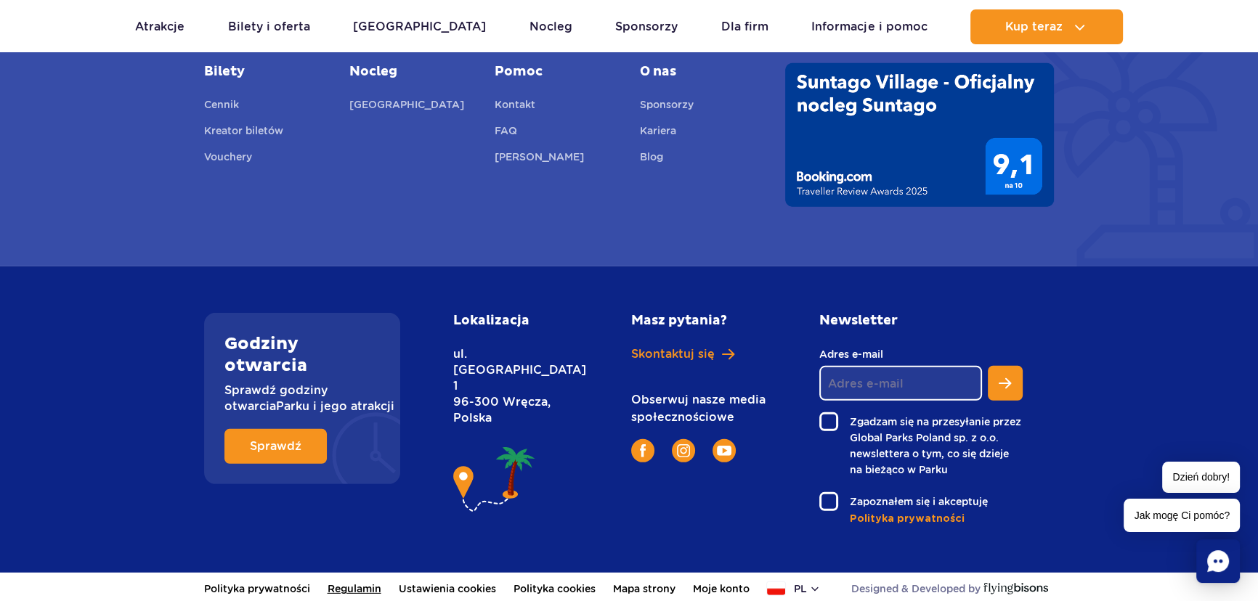
click at [354, 580] on link "Regulamin" at bounding box center [355, 589] width 54 height 32
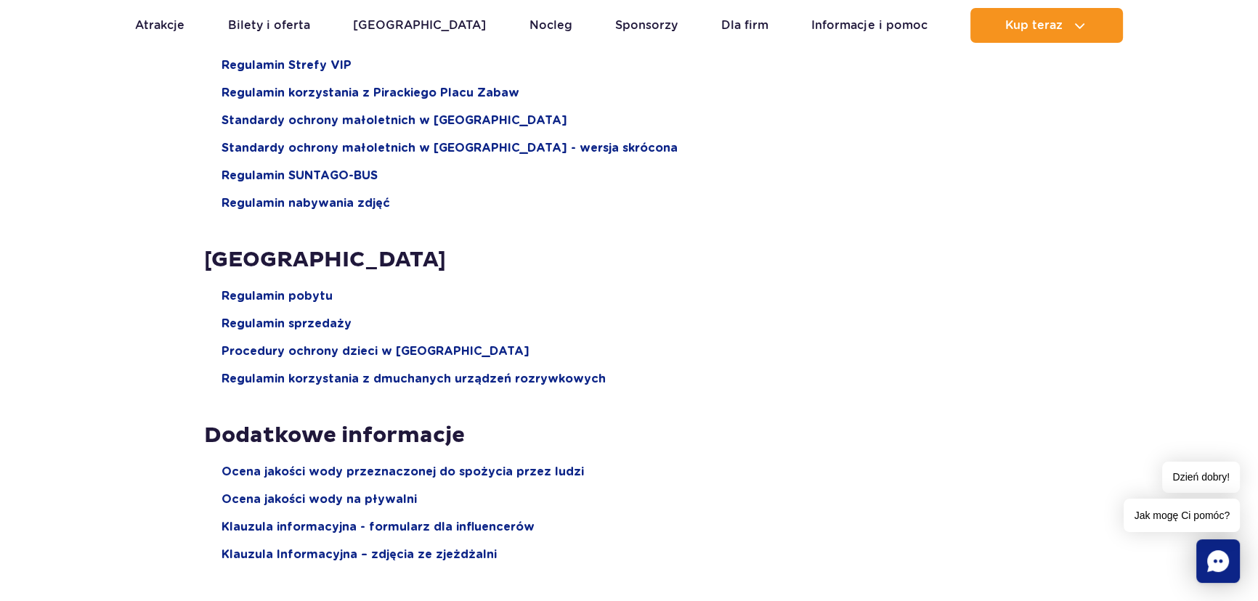
scroll to position [1914, 0]
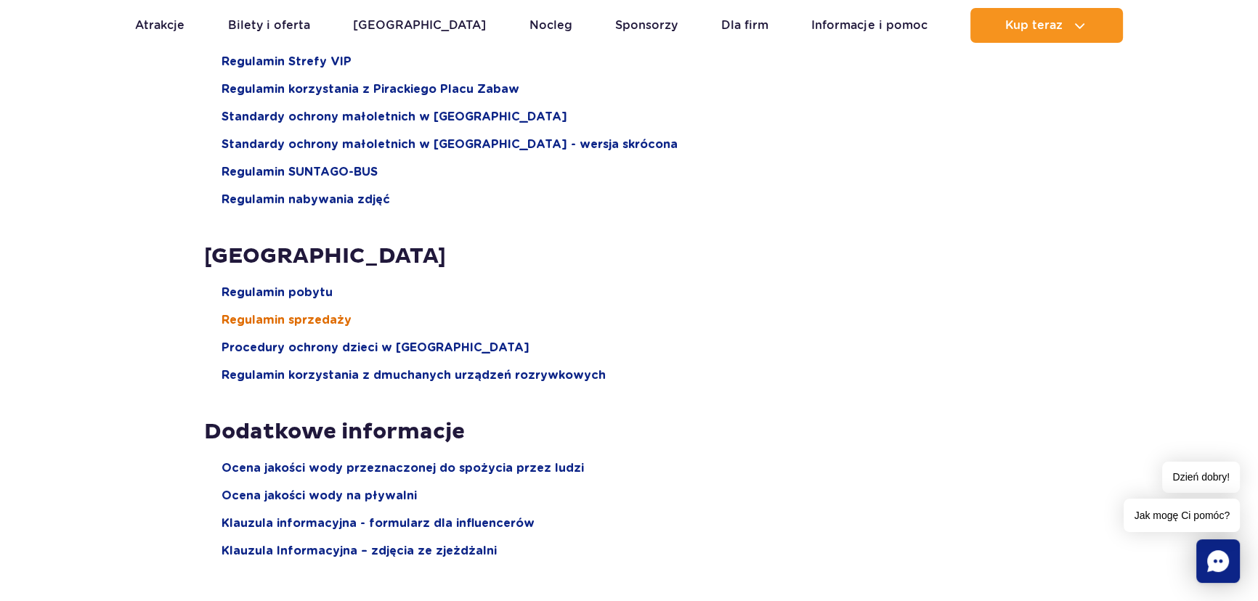
click at [305, 315] on span "Regulamin sprzedaży" at bounding box center [287, 320] width 130 height 16
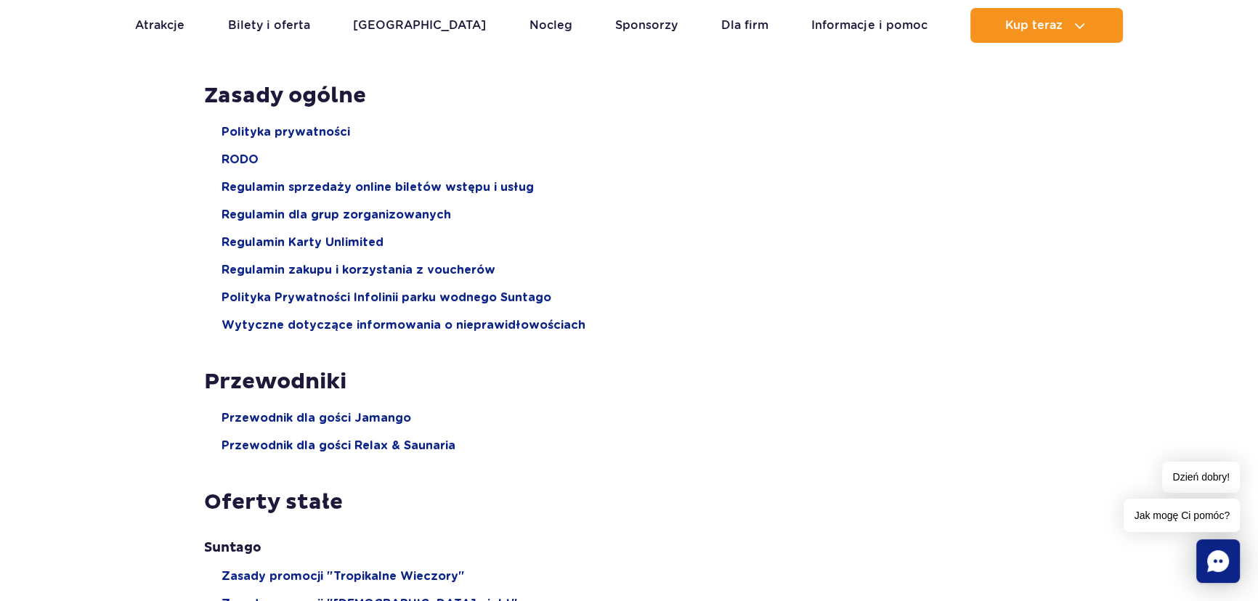
scroll to position [198, 0]
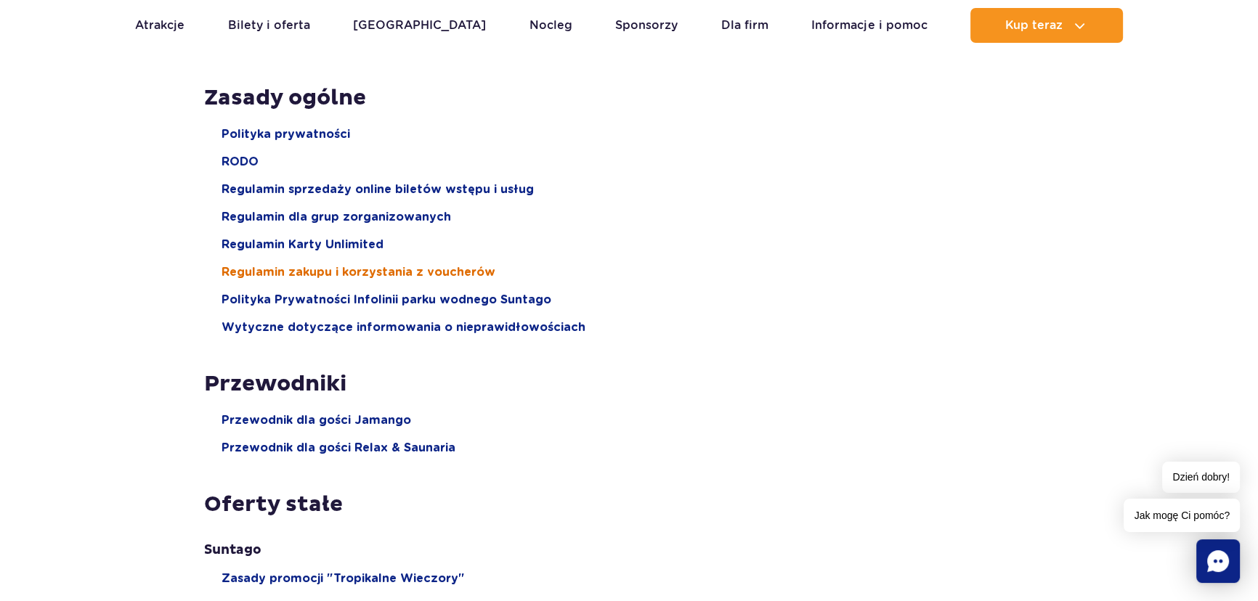
click at [415, 267] on span "Regulamin zakupu i korzystania z voucherów" at bounding box center [359, 272] width 274 height 16
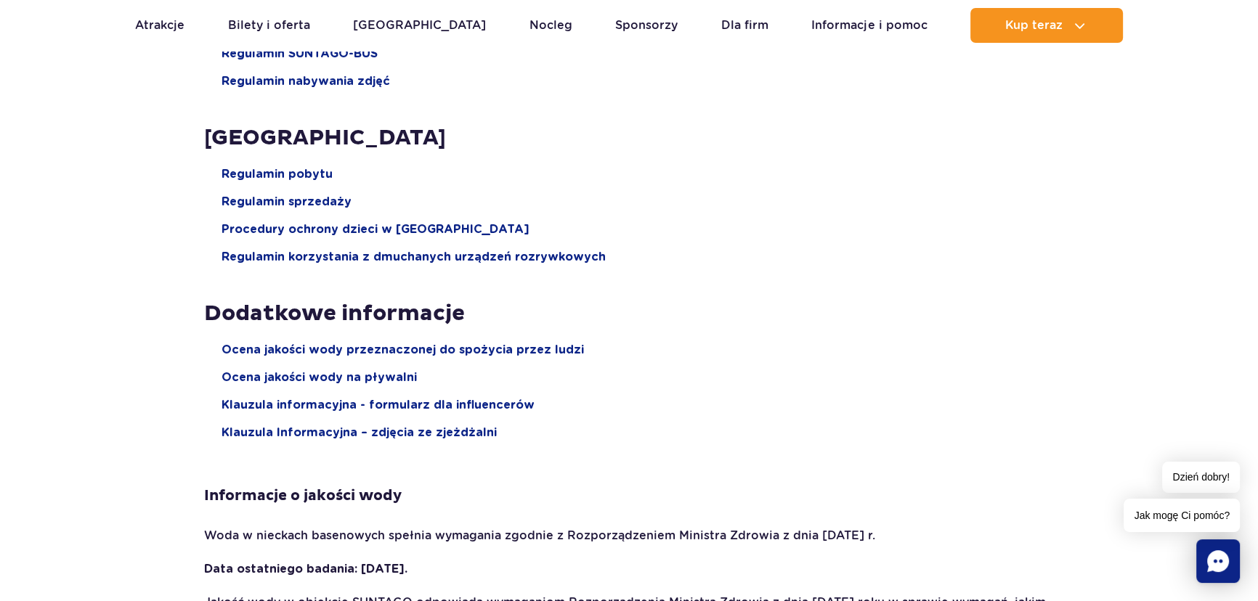
scroll to position [1981, 0]
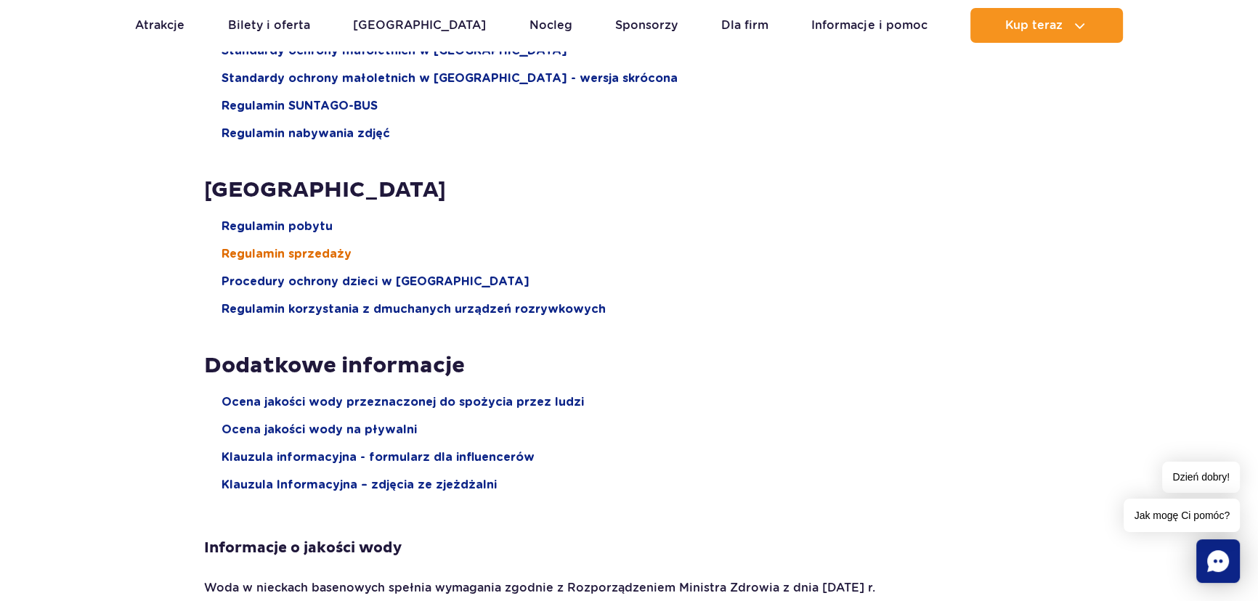
click at [302, 256] on span "Regulamin sprzedaży" at bounding box center [287, 254] width 130 height 16
